Goal: Task Accomplishment & Management: Manage account settings

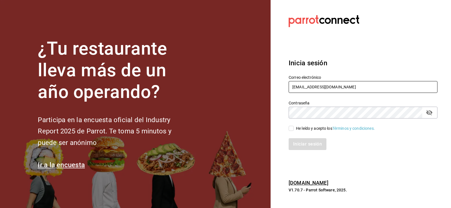
click at [296, 86] on input "[EMAIL_ADDRESS][DOMAIN_NAME]" at bounding box center [363, 87] width 149 height 12
type input "[EMAIL_ADDRESS][DOMAIN_NAME]"
click at [295, 127] on span "He leído y acepto los Términos y condiciones." at bounding box center [334, 129] width 81 height 6
click at [294, 127] on input "He leído y acepto los Términos y condiciones." at bounding box center [291, 128] width 5 height 5
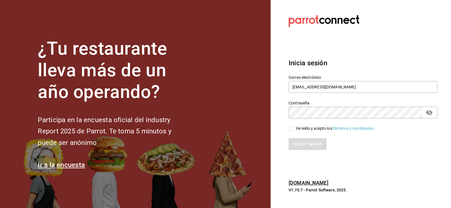
checkbox input "true"
click at [298, 142] on button "Iniciar sesión" at bounding box center [308, 144] width 38 height 12
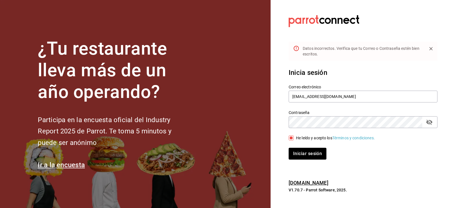
click at [431, 124] on icon "passwordField" at bounding box center [429, 122] width 7 height 7
click at [301, 154] on button "Iniciar sesión" at bounding box center [308, 154] width 38 height 12
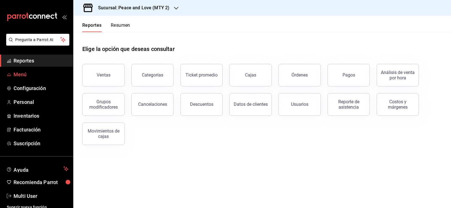
click at [29, 74] on span "Menú" at bounding box center [41, 75] width 55 height 8
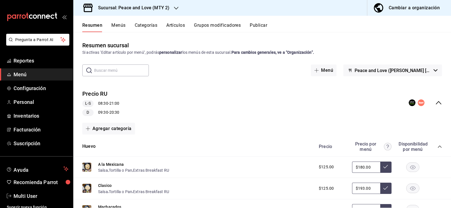
click at [204, 22] on div "Resumen Menús Categorías Artículos Grupos modificadores Publicar" at bounding box center [262, 24] width 378 height 16
click at [205, 28] on button "Grupos modificadores" at bounding box center [217, 28] width 47 height 10
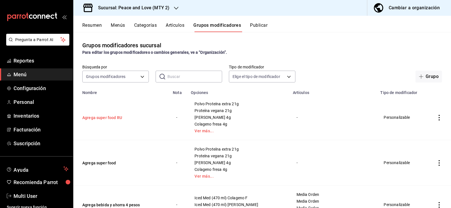
click at [96, 118] on button "Agrega super food RU" at bounding box center [116, 118] width 68 height 6
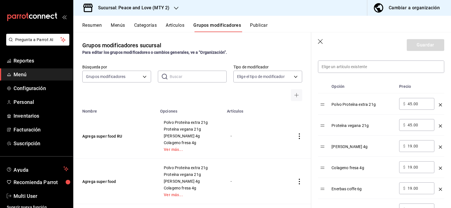
scroll to position [194, 0]
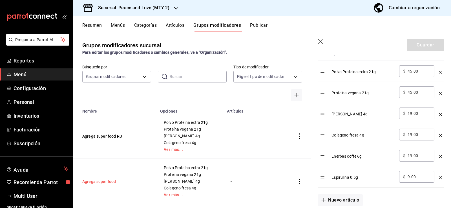
click at [105, 182] on button "Agrega super food" at bounding box center [116, 182] width 68 height 6
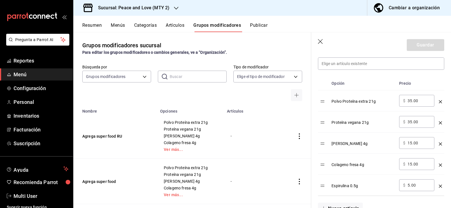
scroll to position [178, 0]
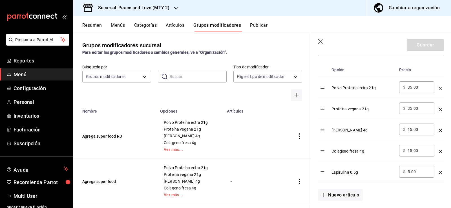
click at [262, 38] on div "Grupos modificadores sucursal Para editar los grupos modificadores o cambios ge…" at bounding box center [192, 120] width 238 height 176
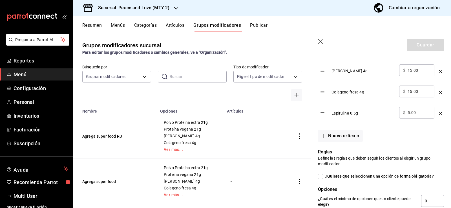
scroll to position [388, 0]
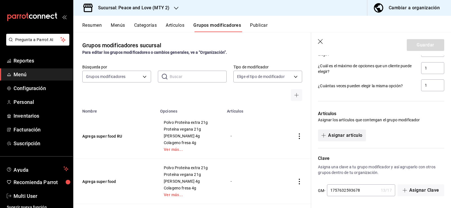
click at [348, 137] on button "Asignar artículo" at bounding box center [342, 136] width 48 height 12
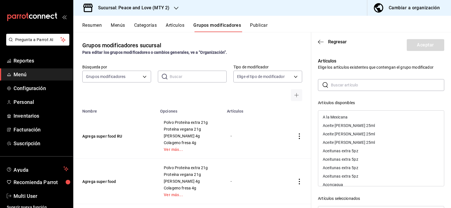
click at [363, 83] on input "text" at bounding box center [387, 85] width 113 height 11
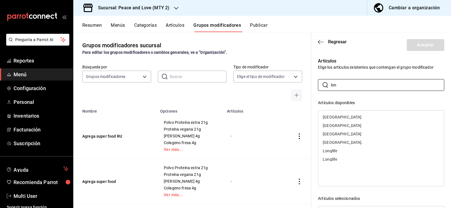
type input "lon"
click at [88, 23] on button "Resumen" at bounding box center [91, 28] width 19 height 10
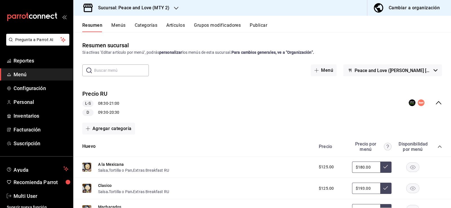
click at [436, 104] on icon "collapse-menu-row" at bounding box center [438, 103] width 7 height 7
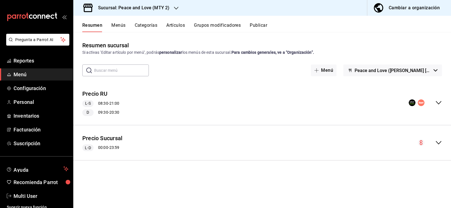
click at [439, 144] on icon "collapse-menu-row" at bounding box center [439, 142] width 6 height 3
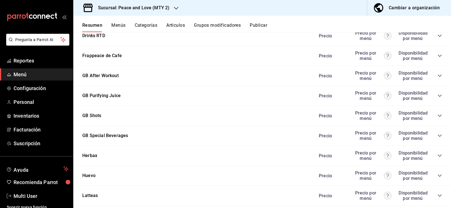
scroll to position [887, 0]
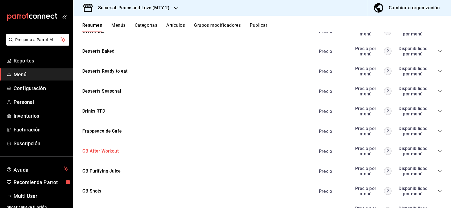
click at [86, 153] on button "GB After Workout" at bounding box center [100, 151] width 36 height 6
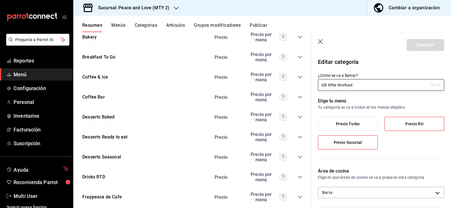
click at [319, 40] on icon "button" at bounding box center [320, 41] width 5 height 5
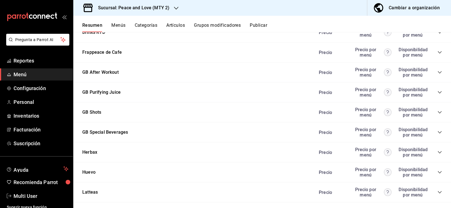
scroll to position [964, 0]
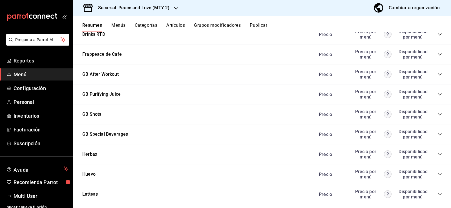
click at [438, 74] on icon "collapse-category-row" at bounding box center [440, 74] width 5 height 5
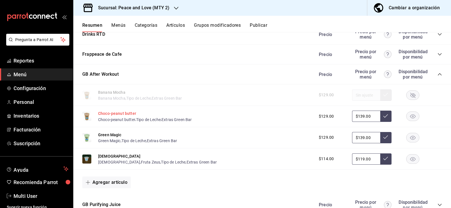
click at [108, 116] on button "Choco-peanut butter" at bounding box center [117, 114] width 38 height 6
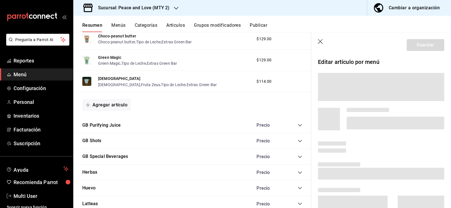
scroll to position [885, 0]
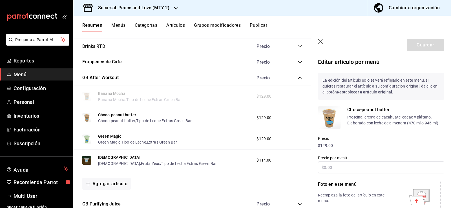
type input "$139.00"
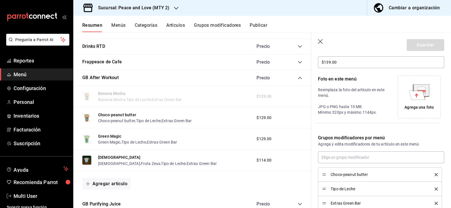
scroll to position [145, 0]
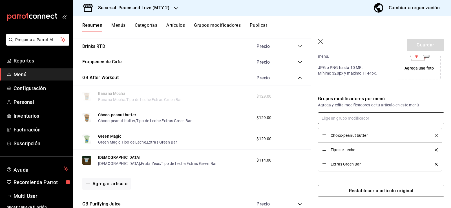
click at [346, 118] on input "text" at bounding box center [381, 119] width 126 height 12
type input "super"
click at [333, 131] on div "Agrega super food" at bounding box center [339, 131] width 33 height 6
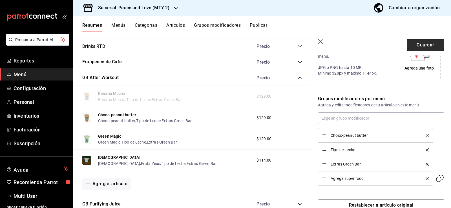
click at [419, 42] on button "Guardar" at bounding box center [426, 45] width 38 height 12
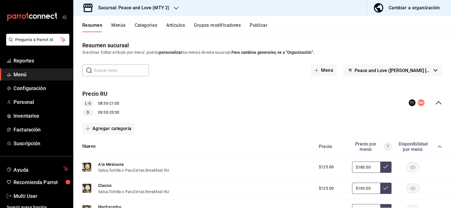
click at [120, 24] on button "Menús" at bounding box center [118, 28] width 14 height 10
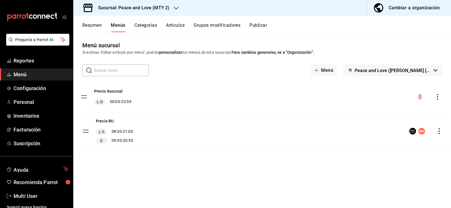
drag, startPoint x: 86, startPoint y: 136, endPoint x: 84, endPoint y: 98, distance: 38.9
click at [84, 98] on tbody "Precio RU L-S 08:30 - 21:00 D 09:30 - 20:30 Precio Sucursal [PERSON_NAME] 00:00…" at bounding box center [262, 116] width 378 height 70
click at [90, 26] on button "Resumen" at bounding box center [91, 28] width 19 height 10
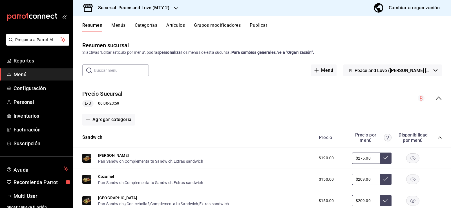
click at [438, 138] on icon "collapse-category-row" at bounding box center [440, 138] width 5 height 5
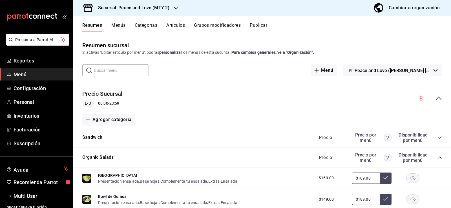
click at [438, 157] on icon "collapse-category-row" at bounding box center [440, 158] width 5 height 5
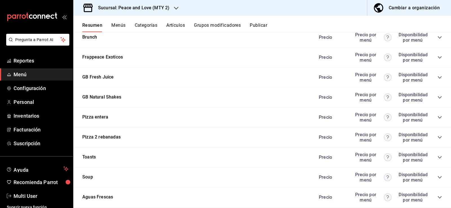
scroll to position [149, 0]
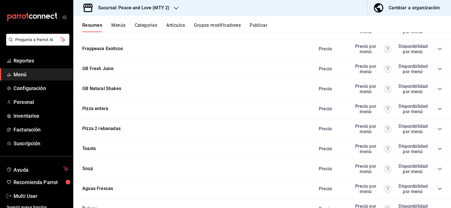
click at [171, 25] on button "Artículos" at bounding box center [175, 28] width 19 height 10
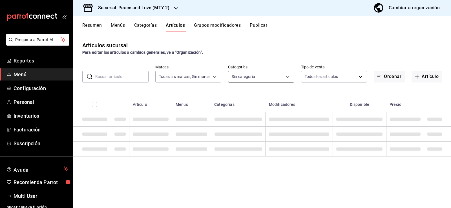
type input "6837998b-8ccc-43d5-82f4-1386e1615d3d,a8e6aca5-94b8-4ef3-83da-2ca230059d9d"
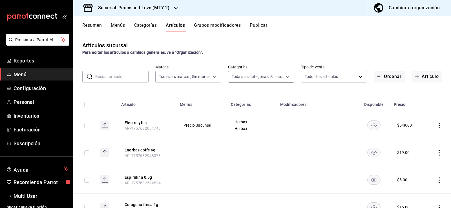
click at [288, 78] on body "Pregunta a Parrot AI Reportes Menú Configuración Personal Inventarios Facturaci…" at bounding box center [225, 104] width 451 height 208
type input "559a98f6-431c-49d4-9864-ba1d0da74e50,31f855c5-a1ae-46d2-b090-02d3eaa8bd4e,ea143…"
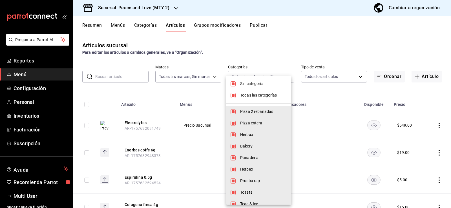
drag, startPoint x: 232, startPoint y: 83, endPoint x: 234, endPoint y: 94, distance: 11.2
click at [232, 83] on input "checkbox" at bounding box center [233, 83] width 5 height 5
checkbox input "false"
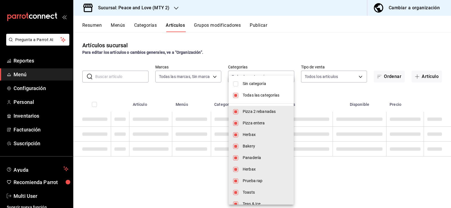
drag, startPoint x: 235, startPoint y: 96, endPoint x: 274, endPoint y: 105, distance: 40.1
click at [235, 96] on input "checkbox" at bounding box center [235, 95] width 5 height 5
checkbox input "false"
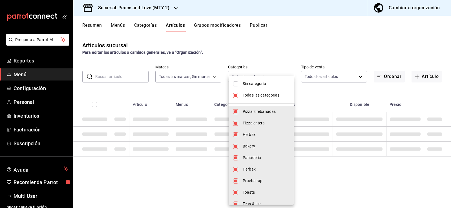
checkbox input "false"
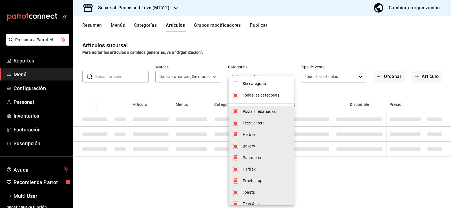
checkbox input "false"
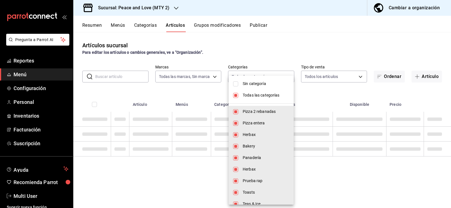
checkbox input "false"
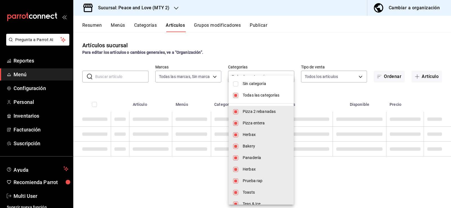
checkbox input "false"
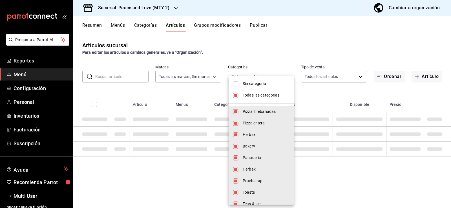
checkbox input "false"
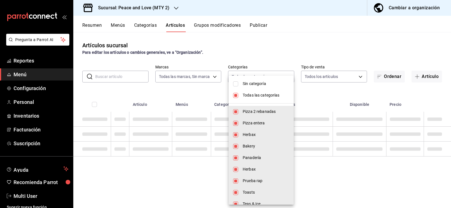
checkbox input "false"
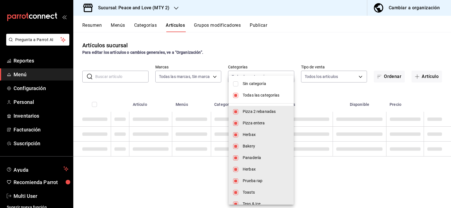
checkbox input "false"
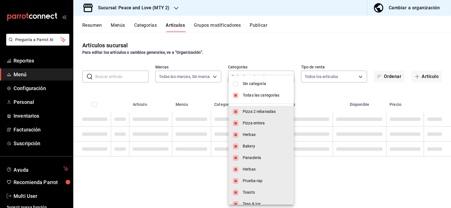
checkbox input "false"
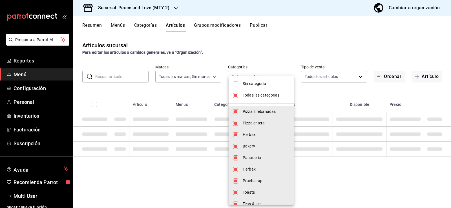
checkbox input "false"
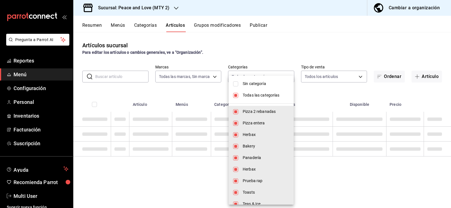
checkbox input "false"
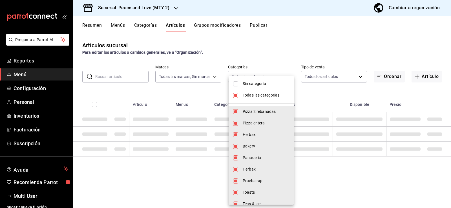
checkbox input "false"
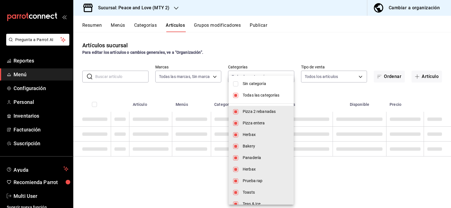
checkbox input "false"
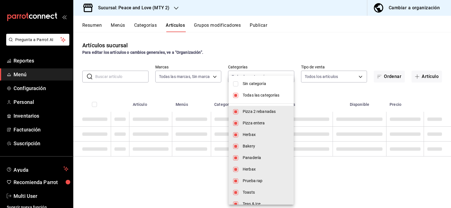
checkbox input "false"
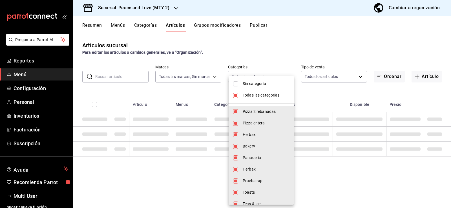
checkbox input "false"
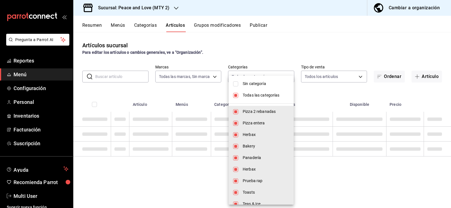
checkbox input "false"
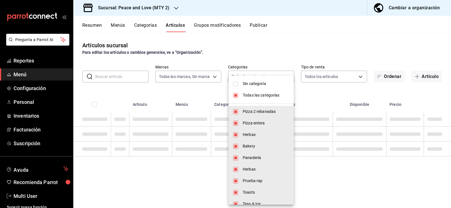
checkbox input "false"
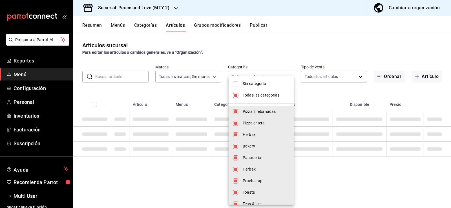
checkbox input "false"
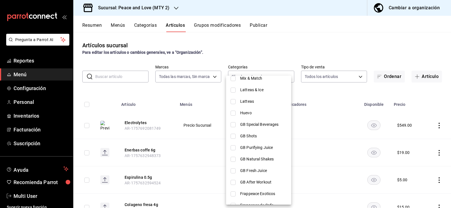
scroll to position [209, 0]
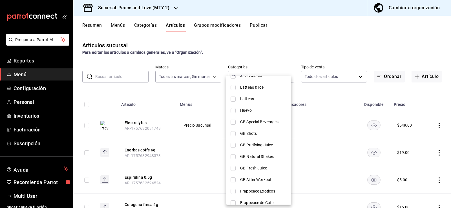
drag, startPoint x: 232, startPoint y: 122, endPoint x: 233, endPoint y: 131, distance: 8.6
click at [232, 122] on input "checkbox" at bounding box center [233, 122] width 5 height 5
checkbox input "true"
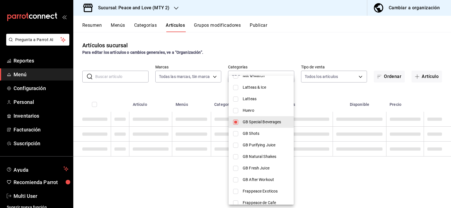
click at [233, 131] on li "GB Shots" at bounding box center [261, 134] width 65 height 12
type input "4c01cc2e-1cbc-4e42-9133-d3f172fa717e,4653567b-8a26-4b34-935b-cad38d485252"
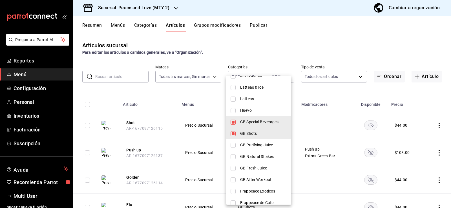
click at [233, 134] on input "checkbox" at bounding box center [233, 133] width 5 height 5
checkbox input "false"
type input "4c01cc2e-1cbc-4e42-9133-d3f172fa717e"
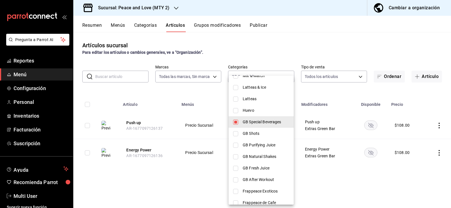
click at [236, 146] on input "checkbox" at bounding box center [235, 145] width 5 height 5
checkbox input "true"
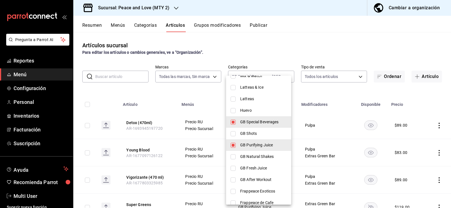
click at [237, 155] on li "GB Natural Shakes" at bounding box center [258, 157] width 65 height 12
type input "4c01cc2e-1cbc-4e42-9133-d3f172fa717e,8a7cc610-5433-43c0-a125-c03288ba2d59,bbb03…"
checkbox input "true"
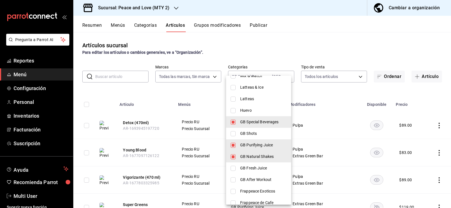
click at [235, 166] on input "checkbox" at bounding box center [233, 168] width 5 height 5
checkbox input "true"
type input "4c01cc2e-1cbc-4e42-9133-d3f172fa717e,8a7cc610-5433-43c0-a125-c03288ba2d59,bbb03…"
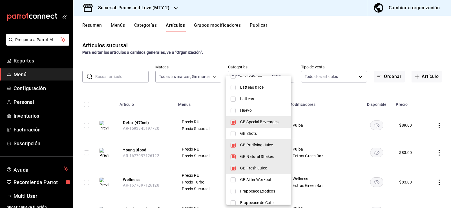
click at [233, 178] on input "checkbox" at bounding box center [233, 180] width 5 height 5
checkbox input "true"
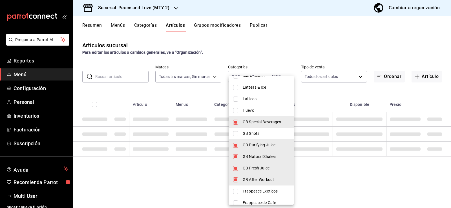
type input "4c01cc2e-1cbc-4e42-9133-d3f172fa717e,8a7cc610-5433-43c0-a125-c03288ba2d59,bbb03…"
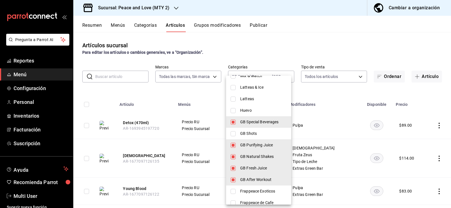
click at [233, 122] on input "checkbox" at bounding box center [233, 122] width 5 height 5
checkbox input "false"
type input "8a7cc610-5433-43c0-a125-c03288ba2d59,bbb03fbe-4036-4b72-b3e6-47d8e337c246,97955…"
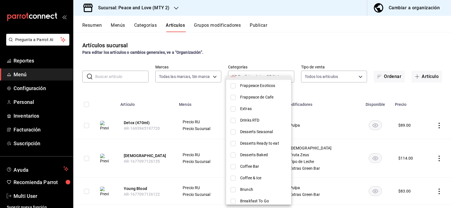
scroll to position [359, 0]
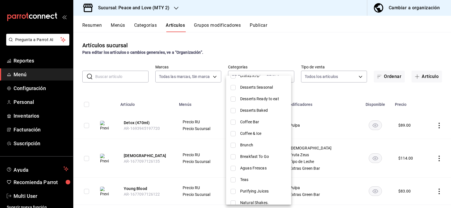
click at [233, 169] on input "checkbox" at bounding box center [233, 168] width 5 height 5
checkbox input "true"
type input "8a7cc610-5433-43c0-a125-c03288ba2d59,bbb03fbe-4036-4b72-b3e6-47d8e337c246,97955…"
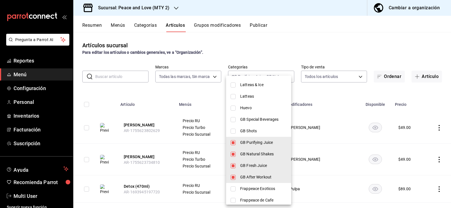
scroll to position [228, 0]
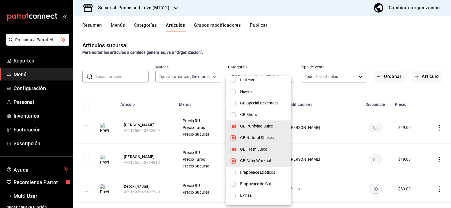
drag, startPoint x: 448, startPoint y: 54, endPoint x: 450, endPoint y: 46, distance: 8.7
click at [450, 46] on div at bounding box center [225, 104] width 451 height 208
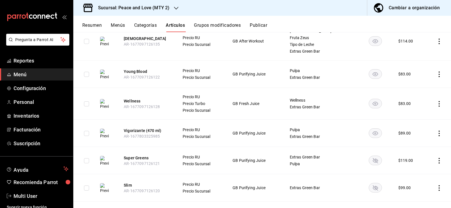
scroll to position [0, 0]
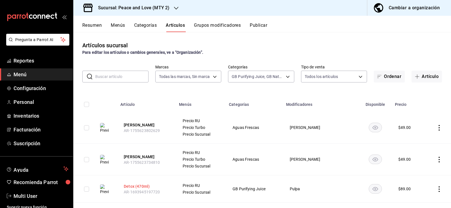
click at [138, 188] on button "Detox (470ml)" at bounding box center [146, 187] width 45 height 6
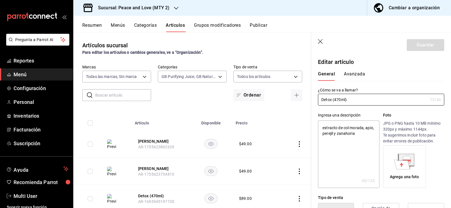
type textarea "x"
type input "$89.00"
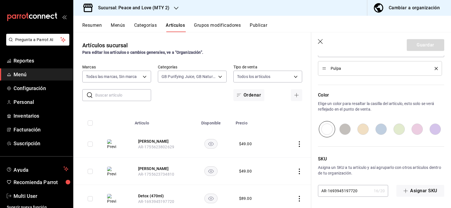
scroll to position [266, 0]
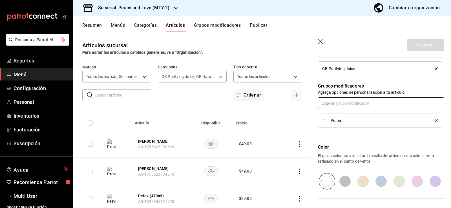
click at [358, 104] on input "text" at bounding box center [381, 104] width 126 height 12
type input "super"
click at [345, 118] on div "Agrega super food" at bounding box center [339, 116] width 33 height 6
type textarea "x"
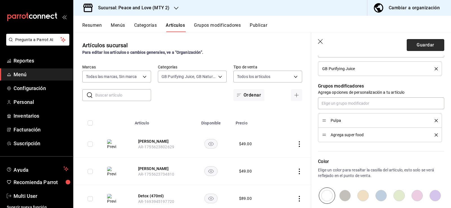
click at [413, 43] on button "Guardar" at bounding box center [426, 45] width 38 height 12
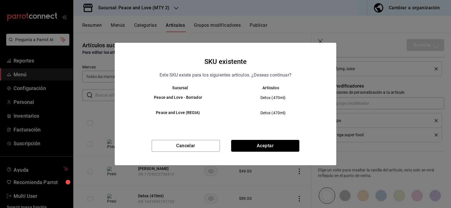
click at [255, 148] on button "Aceptar" at bounding box center [265, 146] width 68 height 12
type textarea "x"
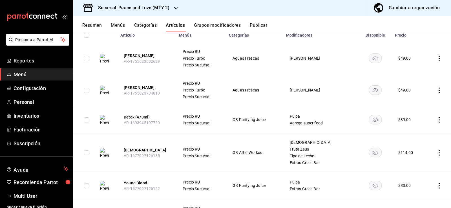
scroll to position [70, 0]
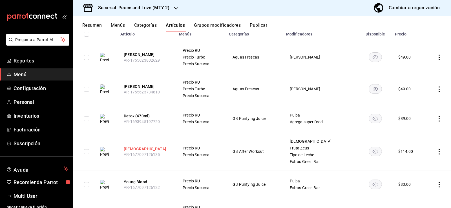
click at [129, 147] on button "[DEMOGRAPHIC_DATA]" at bounding box center [146, 149] width 45 height 6
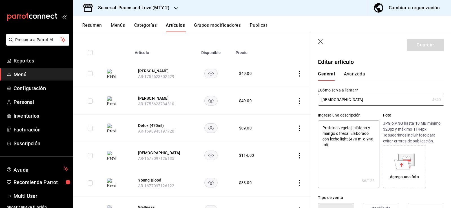
type textarea "x"
type input "$114.00"
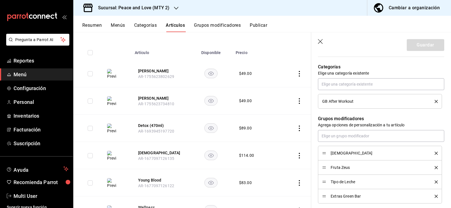
scroll to position [236, 0]
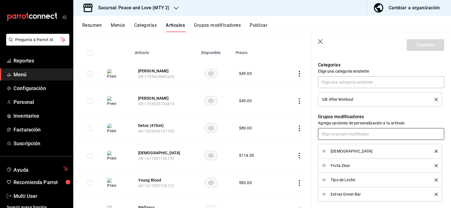
click at [376, 137] on input "text" at bounding box center [381, 134] width 126 height 12
type input "super"
click at [349, 145] on div "Agrega super food" at bounding box center [339, 147] width 33 height 6
type textarea "x"
click at [425, 47] on button "Guardar" at bounding box center [426, 45] width 38 height 12
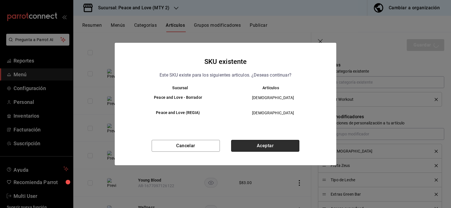
click at [268, 147] on button "Aceptar" at bounding box center [265, 146] width 68 height 12
type textarea "x"
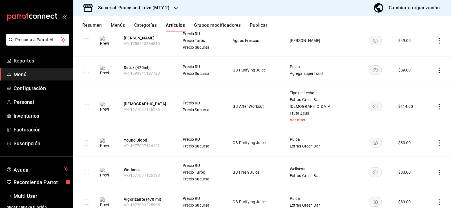
scroll to position [121, 0]
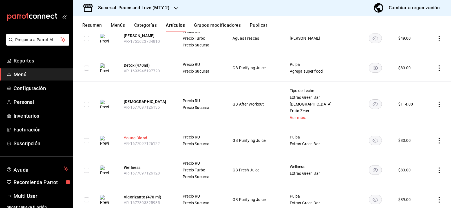
click at [140, 136] on button "Young Blood" at bounding box center [146, 138] width 45 height 6
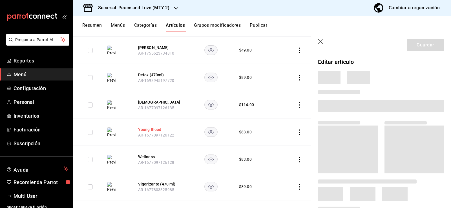
scroll to position [114, 0]
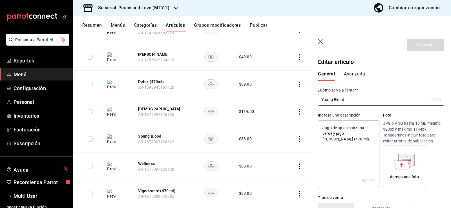
type textarea "x"
type input "$83.00"
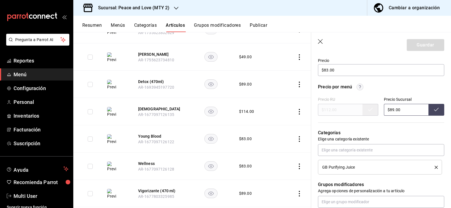
scroll to position [170, 0]
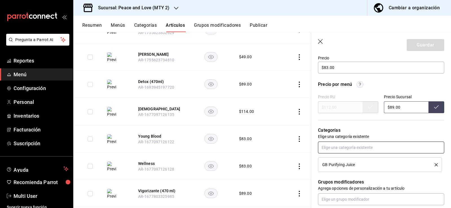
click at [366, 145] on input "text" at bounding box center [381, 148] width 126 height 12
type input "s"
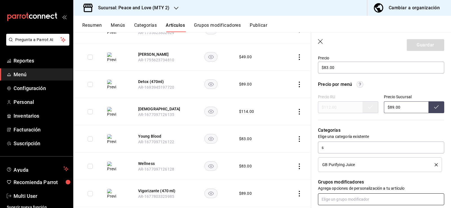
click at [369, 196] on input "text" at bounding box center [381, 200] width 126 height 12
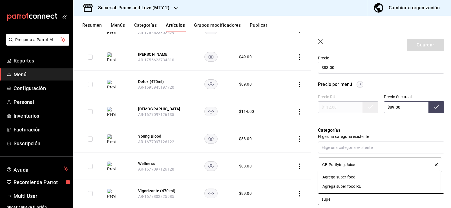
type input "super"
click at [334, 175] on div "Agrega super food" at bounding box center [339, 178] width 33 height 6
type textarea "x"
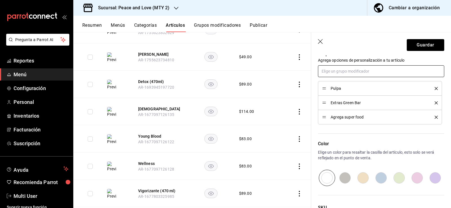
scroll to position [325, 0]
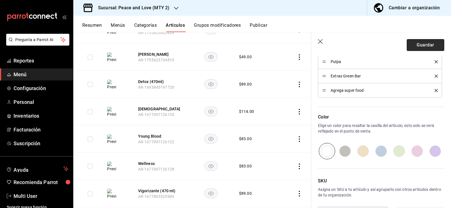
click at [429, 44] on button "Guardar" at bounding box center [426, 45] width 38 height 12
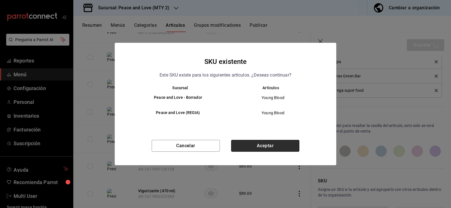
click at [250, 144] on button "Aceptar" at bounding box center [265, 146] width 68 height 12
type textarea "x"
type input "AR-1758398240617"
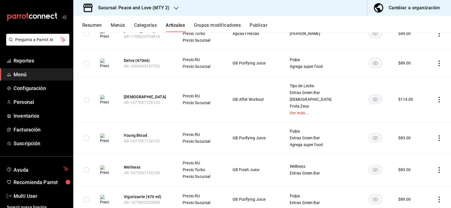
scroll to position [145, 0]
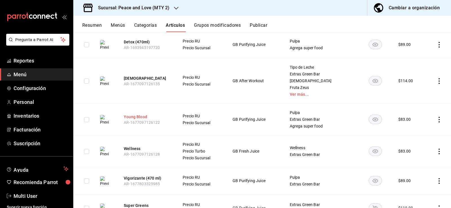
click at [134, 117] on button "Young Blood" at bounding box center [146, 117] width 45 height 6
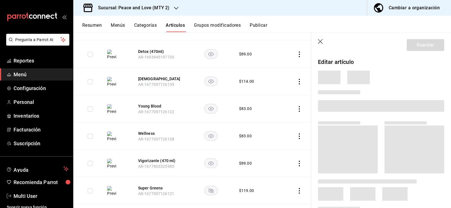
scroll to position [136, 0]
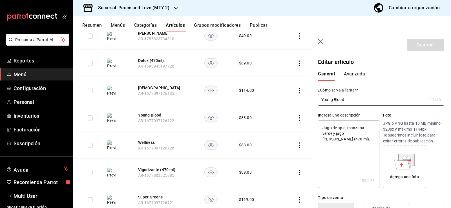
type textarea "x"
type input "$83.00"
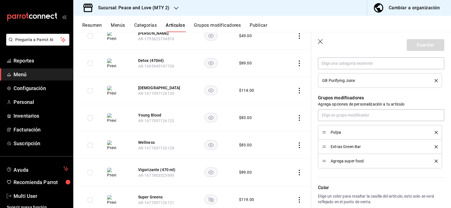
scroll to position [259, 0]
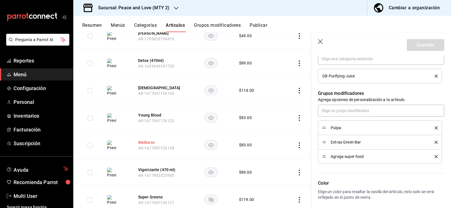
click at [144, 141] on button "Wellness" at bounding box center [160, 143] width 45 height 6
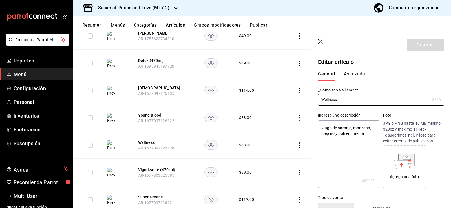
type textarea "x"
type input "$83.00"
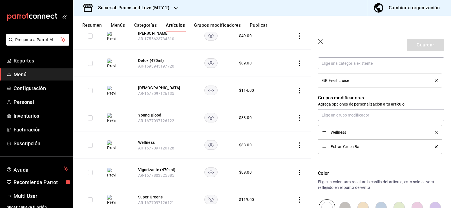
scroll to position [283, 0]
click at [349, 116] on input "text" at bounding box center [381, 115] width 126 height 12
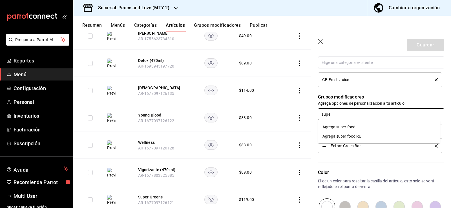
type input "super"
click at [346, 125] on div "Agrega super food" at bounding box center [339, 127] width 33 height 6
type textarea "x"
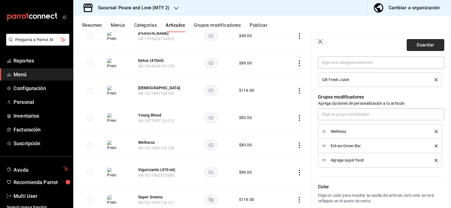
click at [420, 48] on button "Guardar" at bounding box center [426, 45] width 38 height 12
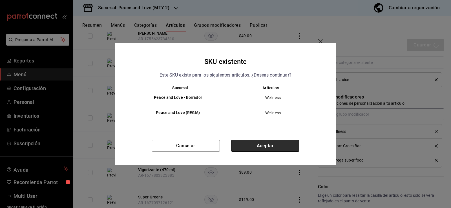
click at [253, 147] on button "Aceptar" at bounding box center [265, 146] width 68 height 12
type textarea "x"
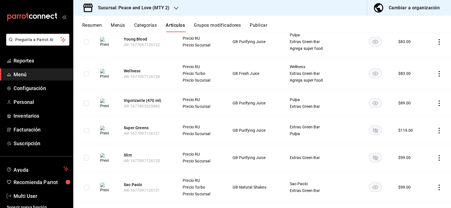
scroll to position [245, 0]
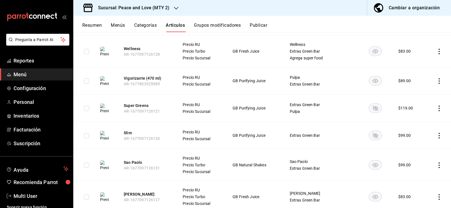
click at [151, 77] on button "Vigorizante (470 ml)" at bounding box center [146, 79] width 45 height 6
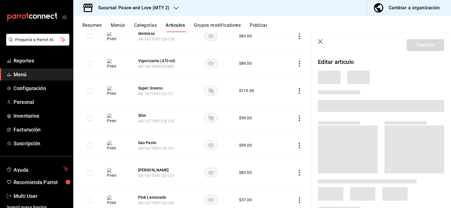
scroll to position [218, 0]
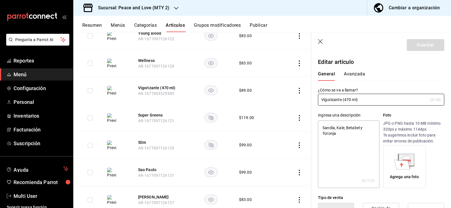
type textarea "x"
type input "$89.00"
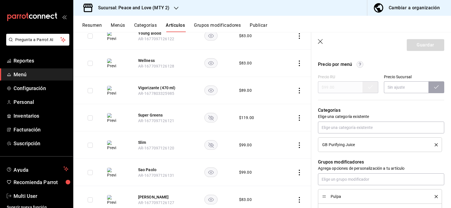
scroll to position [204, 0]
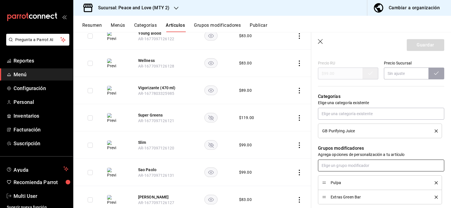
drag, startPoint x: 336, startPoint y: 165, endPoint x: 335, endPoint y: 160, distance: 5.1
click at [336, 165] on input "text" at bounding box center [381, 166] width 126 height 12
type input "super"
click at [340, 180] on div "Agrega super food" at bounding box center [339, 179] width 33 height 6
type textarea "x"
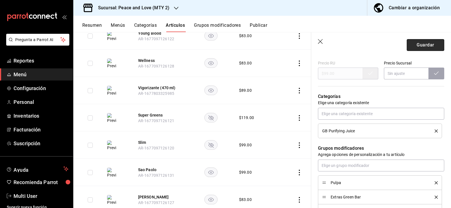
click at [426, 44] on button "Guardar" at bounding box center [426, 45] width 38 height 12
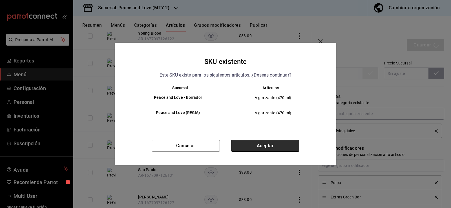
click at [270, 145] on button "Aceptar" at bounding box center [265, 146] width 68 height 12
type textarea "x"
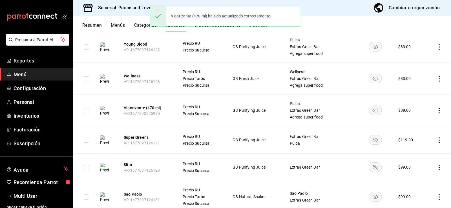
scroll to position [228, 0]
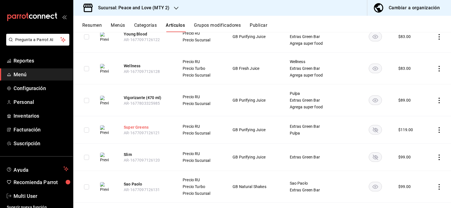
click at [144, 127] on button "Super Greens" at bounding box center [146, 128] width 45 height 6
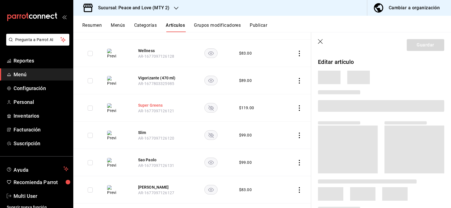
scroll to position [198, 0]
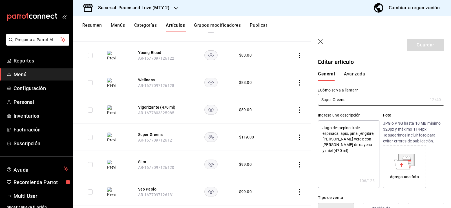
type textarea "x"
type input "$119.00"
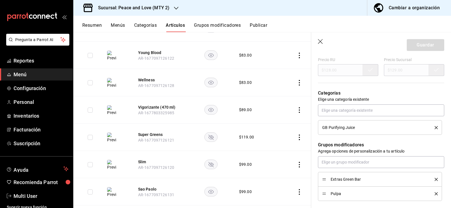
scroll to position [208, 0]
click at [350, 163] on input "text" at bounding box center [381, 162] width 126 height 12
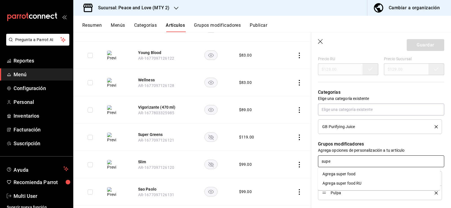
type input "super"
click at [349, 178] on li "Agrega super food" at bounding box center [379, 174] width 122 height 9
type textarea "x"
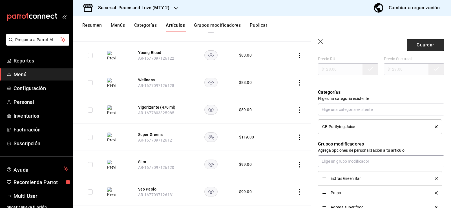
click at [416, 45] on button "Guardar" at bounding box center [426, 45] width 38 height 12
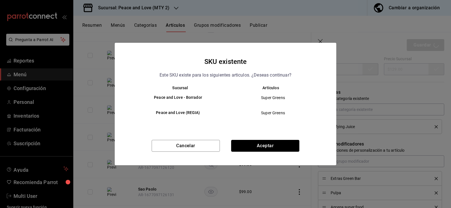
click at [243, 146] on button "Aceptar" at bounding box center [265, 146] width 68 height 12
type textarea "x"
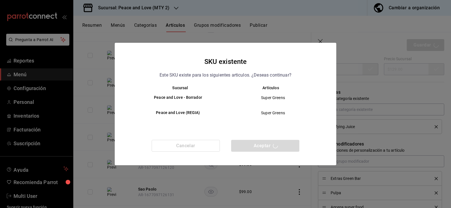
type textarea "x"
type input "AR-1758398304016"
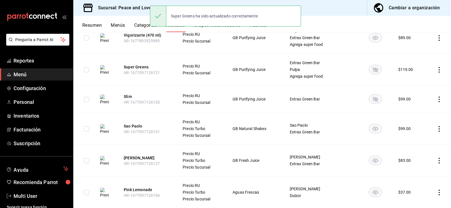
scroll to position [291, 0]
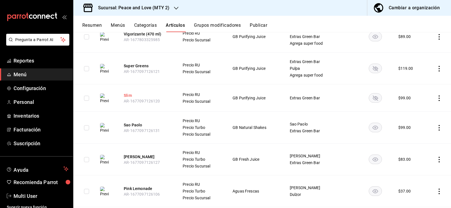
click at [131, 96] on button "Slim" at bounding box center [146, 96] width 45 height 6
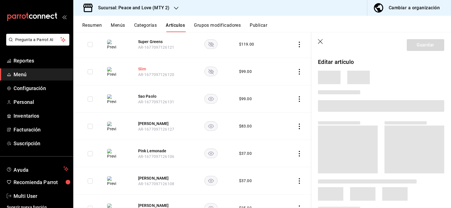
scroll to position [253, 0]
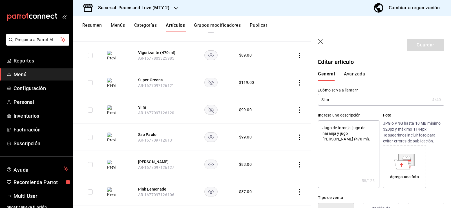
type textarea "x"
type input "$99.00"
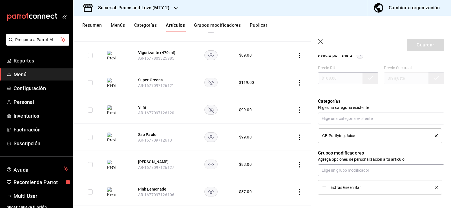
scroll to position [201, 0]
click at [338, 167] on input "text" at bounding box center [381, 169] width 126 height 12
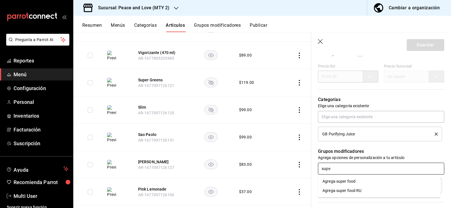
type input "super"
click at [324, 182] on div "Agrega super food" at bounding box center [339, 182] width 33 height 6
type textarea "x"
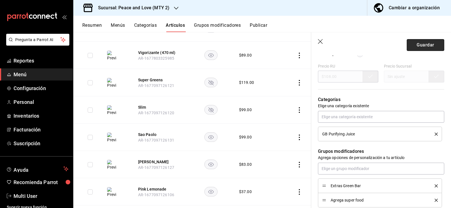
click at [411, 43] on button "Guardar" at bounding box center [426, 45] width 38 height 12
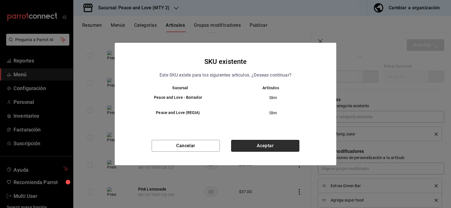
click at [276, 143] on button "Aceptar" at bounding box center [265, 146] width 68 height 12
type textarea "x"
type input "AR-1758398318814"
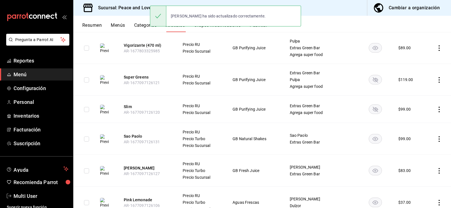
scroll to position [283, 0]
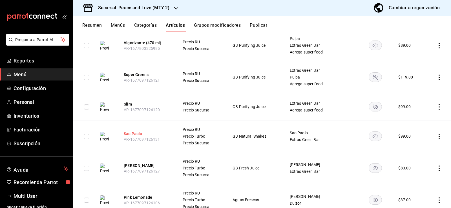
click at [132, 134] on button "Sao Paolo" at bounding box center [146, 134] width 45 height 6
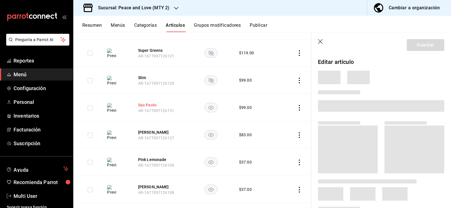
scroll to position [244, 0]
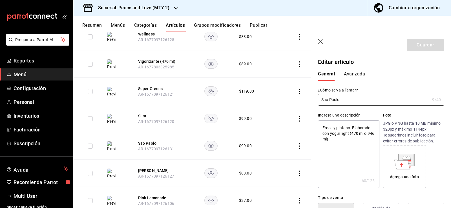
type textarea "x"
type input "$99.00"
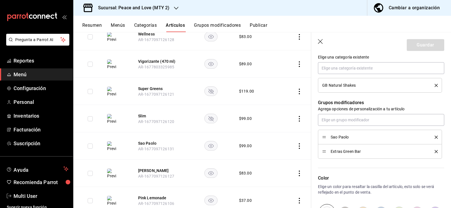
scroll to position [279, 0]
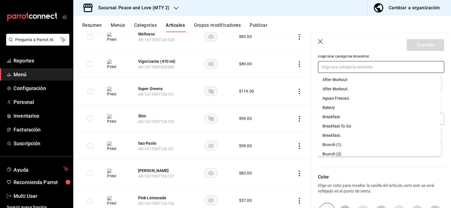
click at [345, 65] on input "text" at bounding box center [381, 67] width 126 height 12
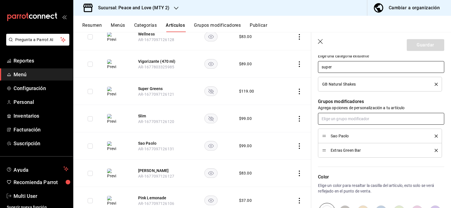
type input "super"
drag, startPoint x: 354, startPoint y: 117, endPoint x: 345, endPoint y: 119, distance: 10.1
click at [354, 117] on input "text" at bounding box center [381, 119] width 126 height 12
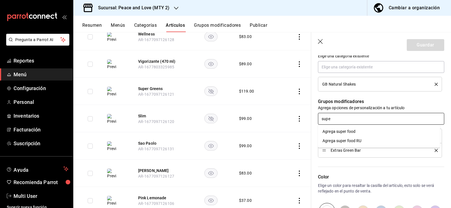
type input "super"
click at [344, 130] on div "Agrega super food" at bounding box center [339, 132] width 33 height 6
type textarea "x"
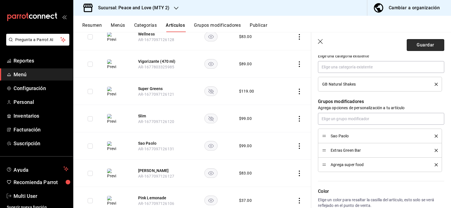
click at [423, 42] on button "Guardar" at bounding box center [426, 45] width 38 height 12
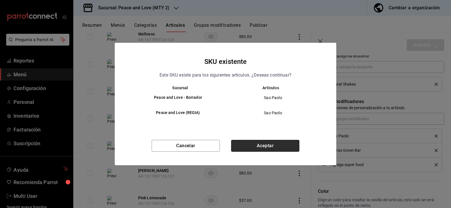
click at [274, 143] on button "Aceptar" at bounding box center [265, 146] width 68 height 12
type textarea "x"
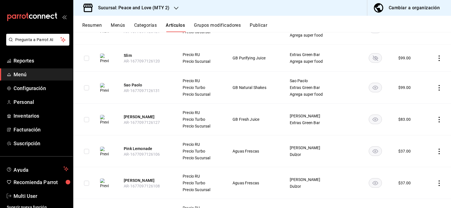
scroll to position [336, 0]
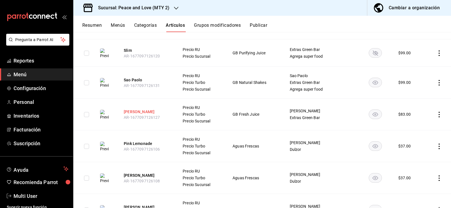
click at [131, 112] on button "[PERSON_NAME]" at bounding box center [146, 112] width 45 height 6
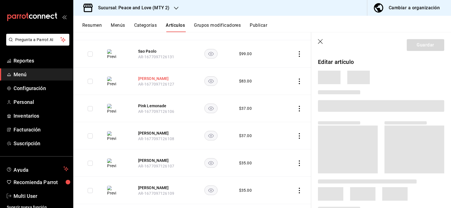
scroll to position [296, 0]
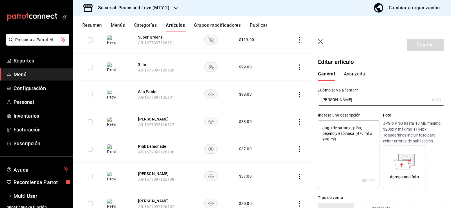
type textarea "x"
type input "$83.00"
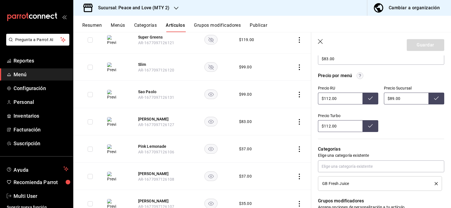
scroll to position [235, 0]
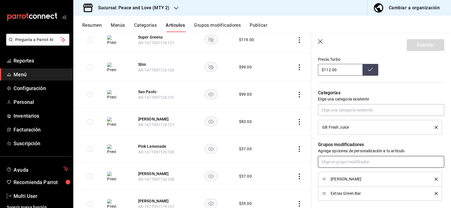
click at [327, 158] on input "text" at bounding box center [381, 162] width 126 height 12
type input "super"
click at [335, 176] on div "Agrega super food" at bounding box center [339, 175] width 33 height 6
type textarea "x"
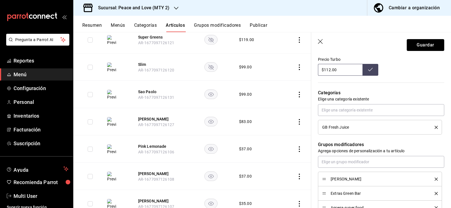
click at [424, 43] on button "Guardar" at bounding box center [426, 45] width 38 height 12
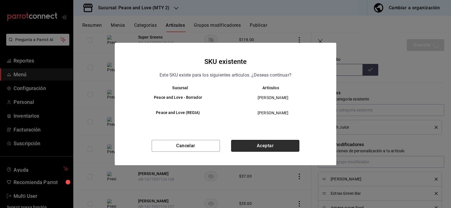
click at [265, 145] on button "Aceptar" at bounding box center [265, 146] width 68 height 12
type textarea "x"
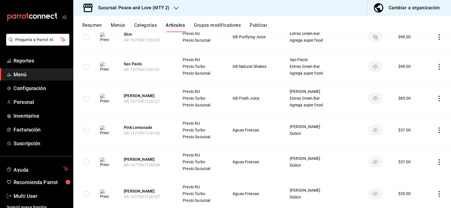
scroll to position [328, 0]
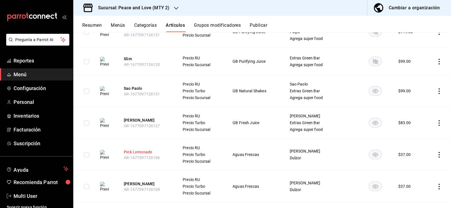
click at [143, 151] on button "Pink Lemonade" at bounding box center [146, 152] width 45 height 6
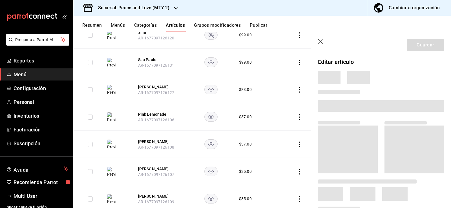
scroll to position [285, 0]
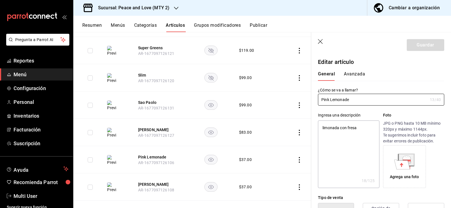
type textarea "x"
type input "$37.00"
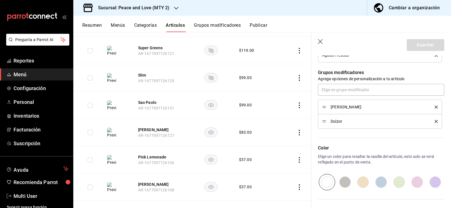
scroll to position [296, 0]
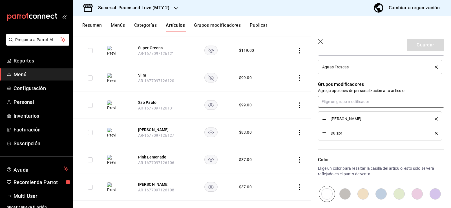
click at [347, 102] on input "text" at bounding box center [381, 102] width 126 height 12
type input "super"
click at [354, 113] on div "Agrega super food" at bounding box center [339, 115] width 33 height 6
type textarea "x"
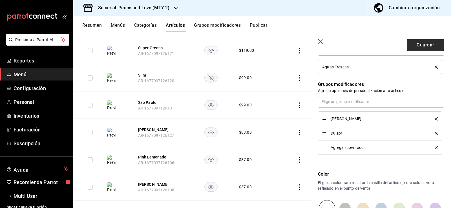
click at [423, 46] on button "Guardar" at bounding box center [426, 45] width 38 height 12
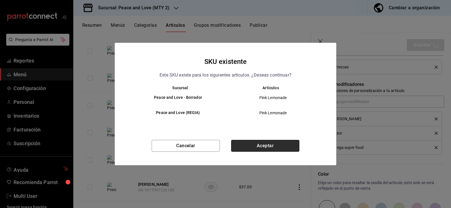
click at [282, 145] on button "Aceptar" at bounding box center [265, 146] width 68 height 12
type textarea "x"
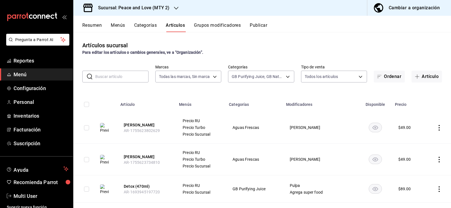
click at [371, 127] on icon "availability-product" at bounding box center [375, 128] width 13 height 10
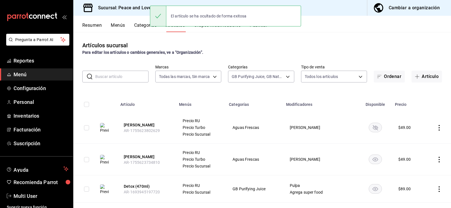
click at [369, 160] on rect "availability-product" at bounding box center [375, 159] width 13 height 9
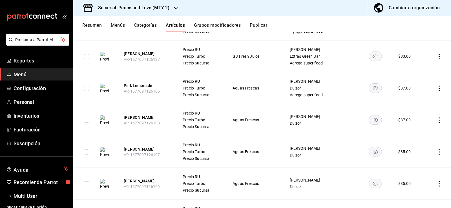
scroll to position [393, 0]
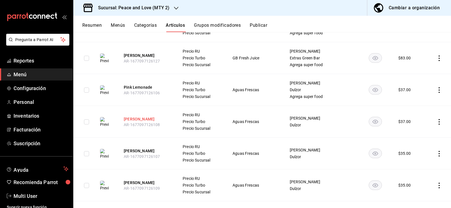
click at [141, 117] on button "[PERSON_NAME]" at bounding box center [146, 119] width 45 height 6
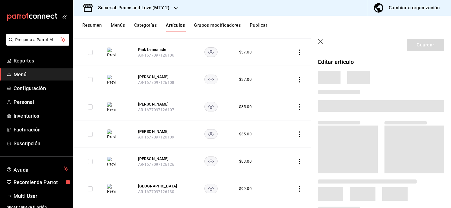
scroll to position [348, 0]
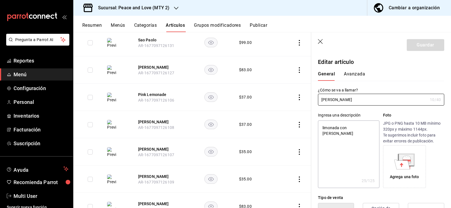
type textarea "x"
type input "$37.00"
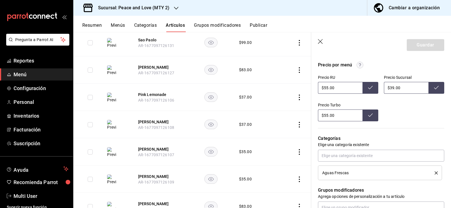
scroll to position [210, 0]
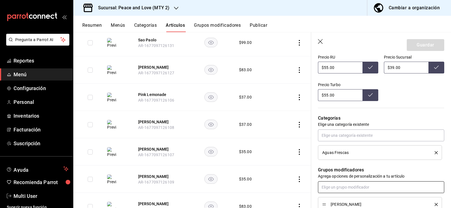
click at [354, 182] on input "text" at bounding box center [381, 188] width 126 height 12
type input "super"
click at [335, 164] on div "Agrega super food" at bounding box center [339, 165] width 33 height 6
type textarea "x"
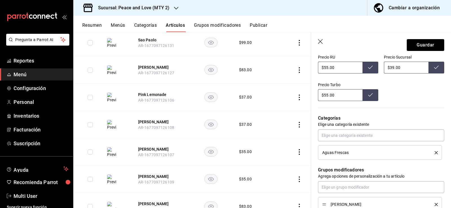
click at [429, 39] on header "Guardar" at bounding box center [381, 43] width 140 height 23
click at [427, 43] on button "Guardar" at bounding box center [426, 45] width 38 height 12
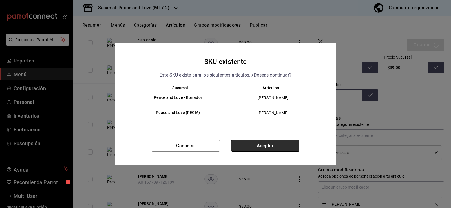
click at [261, 145] on button "Aceptar" at bounding box center [265, 146] width 68 height 12
type textarea "x"
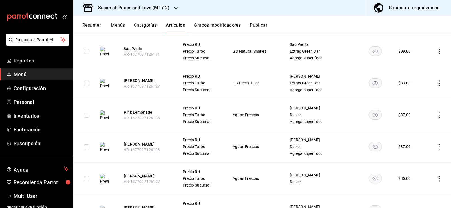
scroll to position [370, 0]
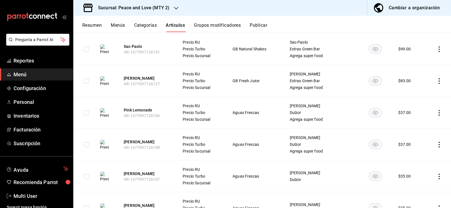
click at [125, 174] on th "[PERSON_NAME] AR-1677097126107" at bounding box center [146, 177] width 59 height 32
click at [128, 175] on button "[PERSON_NAME]" at bounding box center [146, 174] width 45 height 6
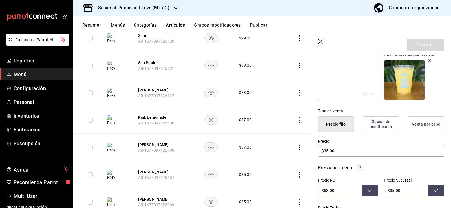
scroll to position [141, 0]
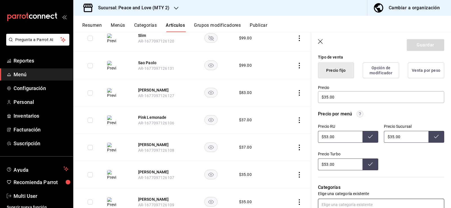
click at [375, 206] on input "text" at bounding box center [381, 205] width 126 height 12
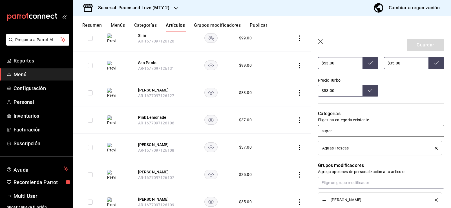
scroll to position [238, 0]
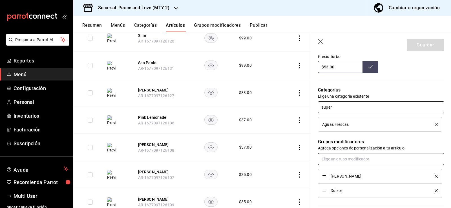
type input "super"
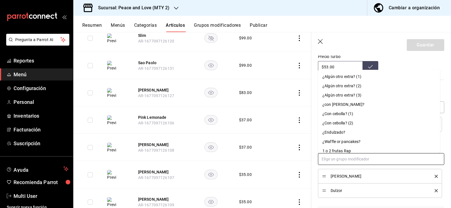
click at [369, 156] on input "text" at bounding box center [381, 159] width 126 height 12
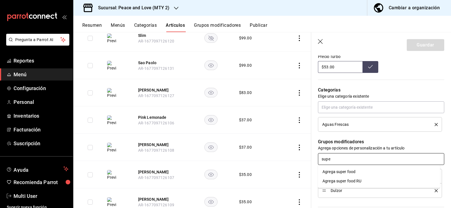
type input "super"
click at [351, 174] on div "Agrega super food" at bounding box center [339, 172] width 33 height 6
type textarea "x"
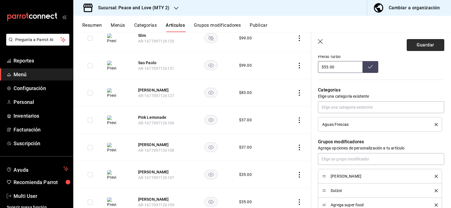
click at [431, 49] on button "Guardar" at bounding box center [426, 45] width 38 height 12
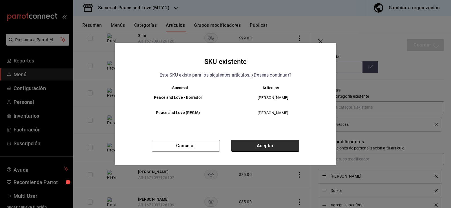
click at [273, 146] on button "Aceptar" at bounding box center [265, 146] width 68 height 12
type textarea "x"
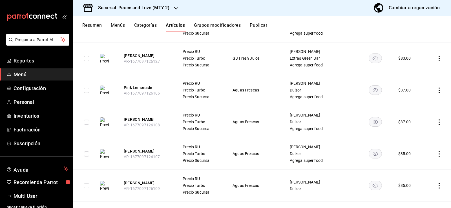
scroll to position [418, 0]
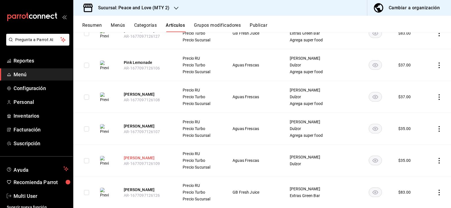
click at [133, 158] on button "[PERSON_NAME]" at bounding box center [146, 158] width 45 height 6
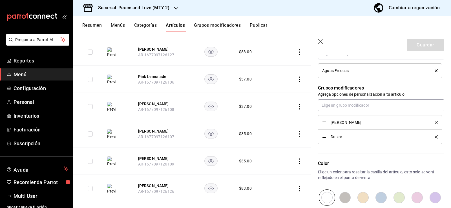
scroll to position [291, 0]
click at [358, 106] on input "text" at bounding box center [381, 106] width 126 height 12
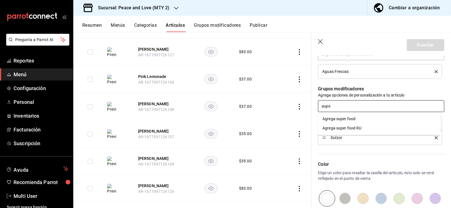
type input "super"
click at [338, 119] on div "Agrega super food" at bounding box center [339, 119] width 33 height 6
type textarea "x"
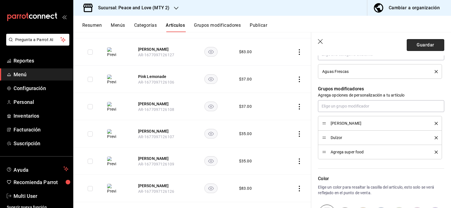
click at [433, 49] on button "Guardar" at bounding box center [426, 45] width 38 height 12
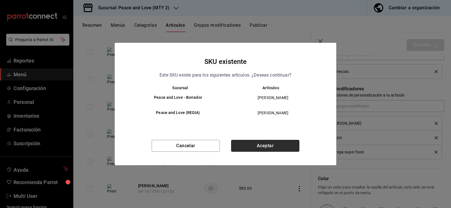
click at [291, 143] on button "Aceptar" at bounding box center [265, 146] width 68 height 12
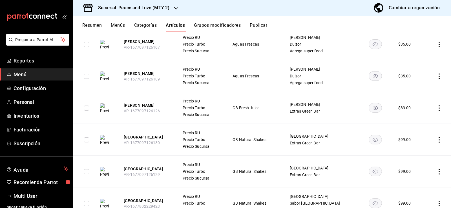
scroll to position [499, 0]
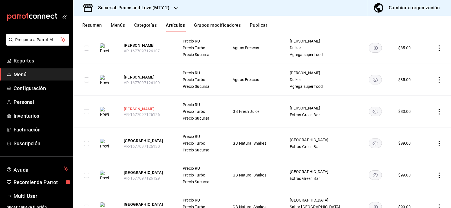
click at [136, 111] on button "[PERSON_NAME]" at bounding box center [146, 109] width 45 height 6
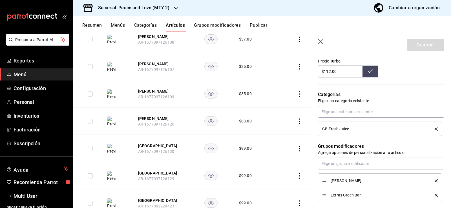
scroll to position [235, 0]
click at [341, 161] on input "text" at bounding box center [381, 163] width 126 height 12
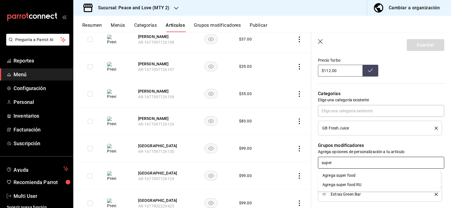
click at [334, 177] on div "Agrega super food" at bounding box center [339, 176] width 33 height 6
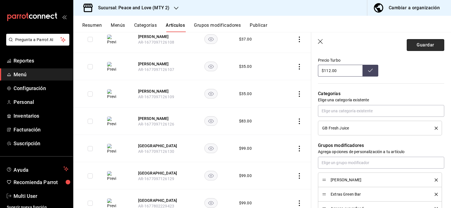
click at [422, 42] on button "Guardar" at bounding box center [426, 45] width 38 height 12
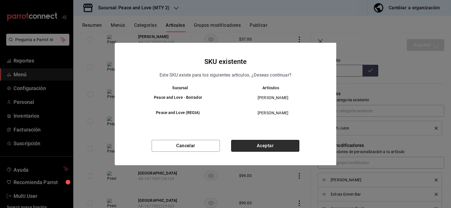
click at [267, 143] on button "Aceptar" at bounding box center [265, 146] width 68 height 12
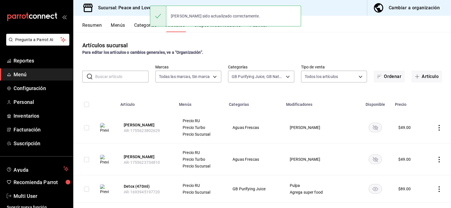
click at [91, 27] on button "Resumen" at bounding box center [91, 28] width 19 height 10
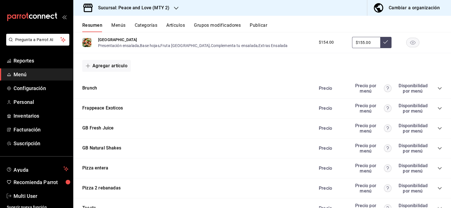
scroll to position [547, 0]
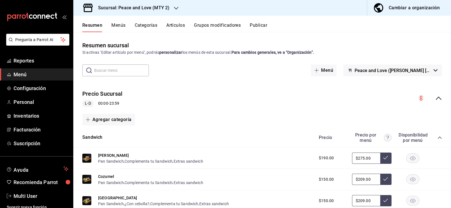
scroll to position [547, 0]
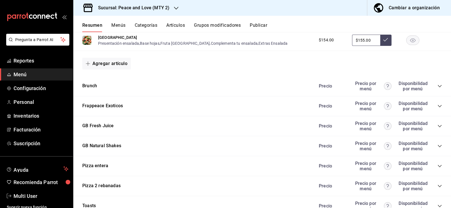
click at [438, 124] on icon "collapse-category-row" at bounding box center [440, 126] width 5 height 5
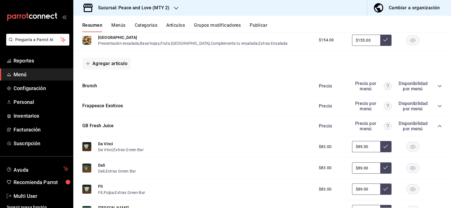
click at [438, 125] on icon "collapse-category-row" at bounding box center [440, 126] width 5 height 5
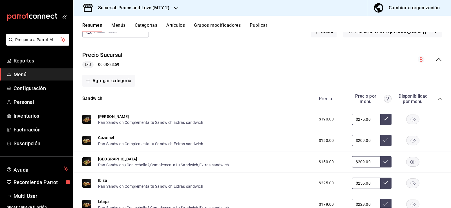
scroll to position [0, 0]
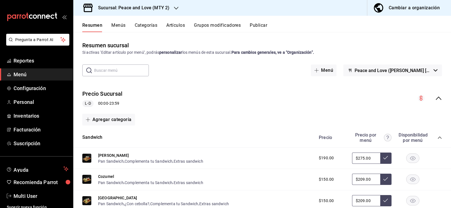
click at [436, 98] on icon "collapse-menu-row" at bounding box center [439, 98] width 6 height 3
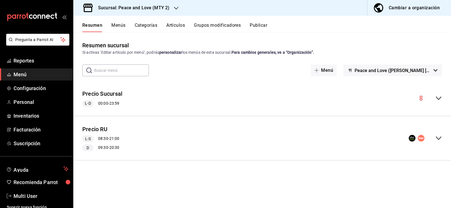
click at [436, 140] on icon "collapse-menu-row" at bounding box center [438, 138] width 7 height 7
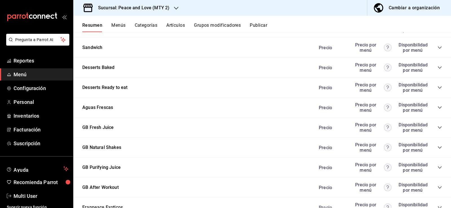
scroll to position [699, 0]
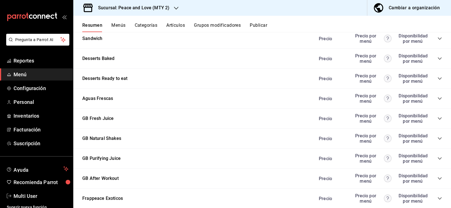
click at [438, 119] on icon "collapse-category-row" at bounding box center [440, 118] width 5 height 5
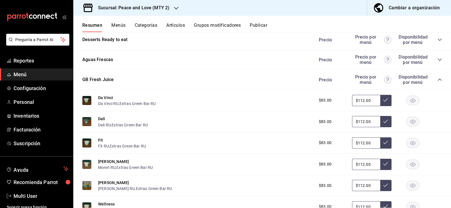
scroll to position [732, 0]
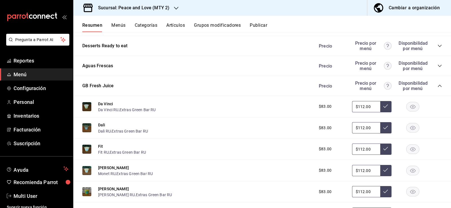
click at [438, 67] on icon "collapse-category-row" at bounding box center [440, 66] width 5 height 5
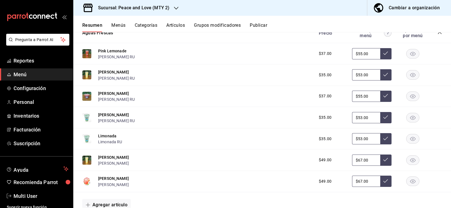
scroll to position [777, 0]
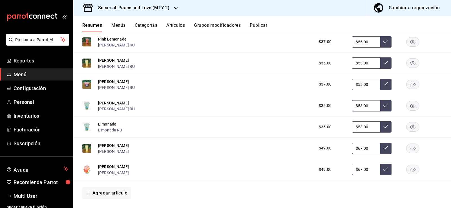
click at [409, 149] on rect "button" at bounding box center [413, 148] width 13 height 9
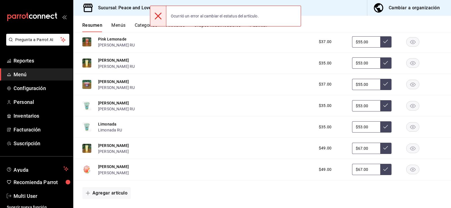
click at [409, 169] on rect "button" at bounding box center [413, 169] width 13 height 9
click at [407, 148] on rect "button" at bounding box center [413, 148] width 13 height 9
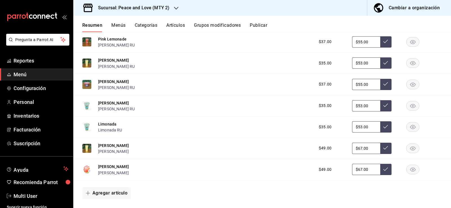
click at [409, 149] on rect "button" at bounding box center [413, 148] width 13 height 9
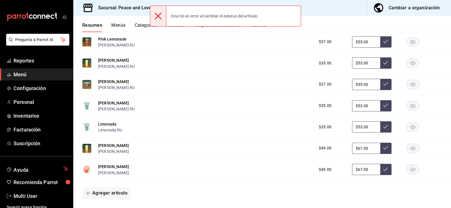
click at [412, 167] on rect "button" at bounding box center [413, 169] width 13 height 9
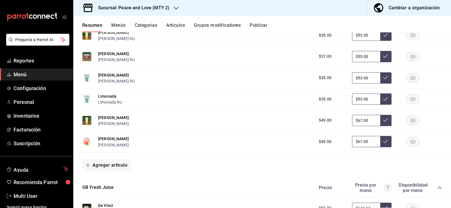
scroll to position [805, 0]
click at [410, 141] on icon "button" at bounding box center [412, 142] width 5 height 4
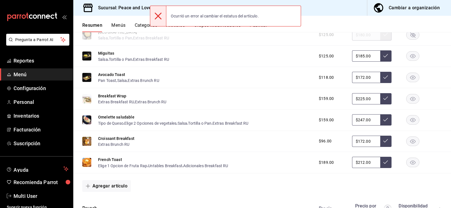
scroll to position [0, 0]
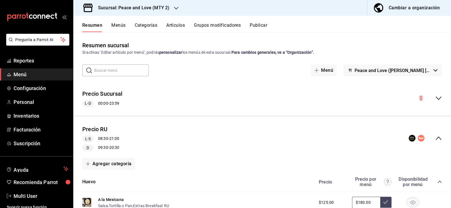
click at [436, 100] on icon "collapse-menu-row" at bounding box center [439, 98] width 6 height 3
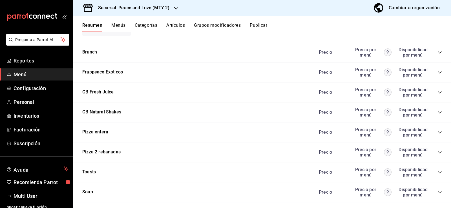
scroll to position [577, 0]
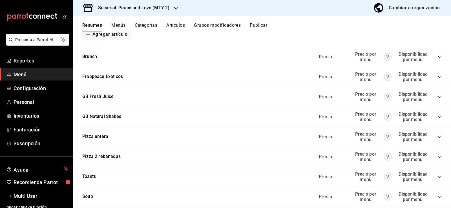
click at [438, 98] on icon "collapse-category-row" at bounding box center [440, 97] width 5 height 5
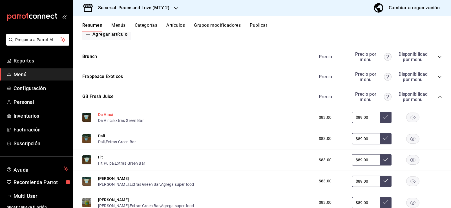
click at [102, 114] on button "Da Vinci" at bounding box center [105, 115] width 15 height 6
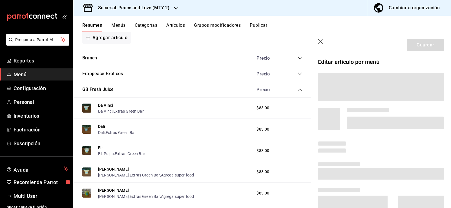
scroll to position [568, 0]
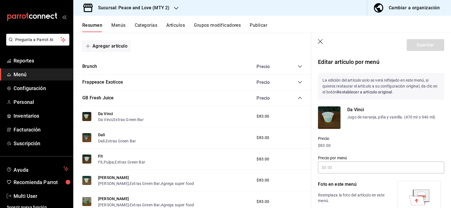
type input "$89.00"
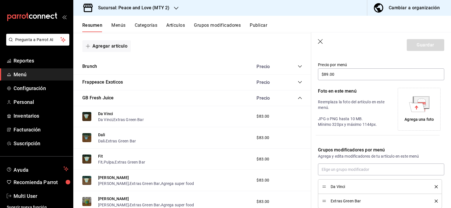
scroll to position [130, 0]
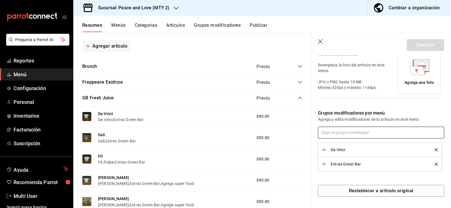
click at [336, 131] on input "text" at bounding box center [381, 133] width 126 height 12
type input "super"
click at [344, 144] on div "Agrega super food" at bounding box center [339, 146] width 33 height 6
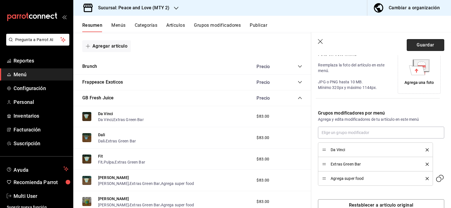
click at [423, 45] on button "Guardar" at bounding box center [426, 45] width 38 height 12
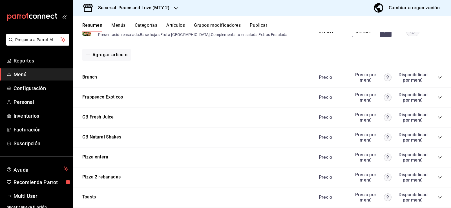
scroll to position [558, 0]
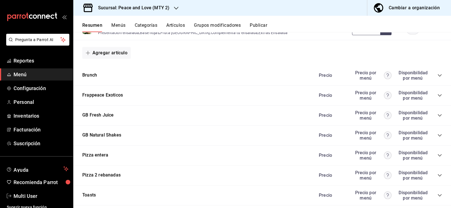
drag, startPoint x: 436, startPoint y: 117, endPoint x: 366, endPoint y: 133, distance: 72.6
click at [438, 117] on icon "collapse-category-row" at bounding box center [440, 115] width 5 height 5
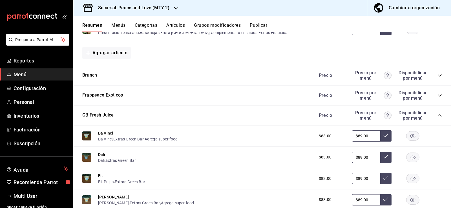
click at [99, 154] on button "Dali" at bounding box center [101, 155] width 7 height 6
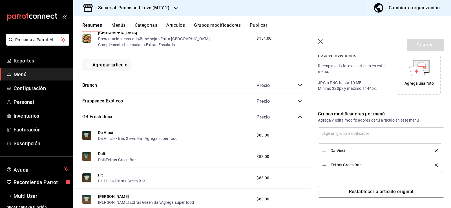
scroll to position [130, 0]
click at [387, 133] on input "text" at bounding box center [381, 133] width 126 height 12
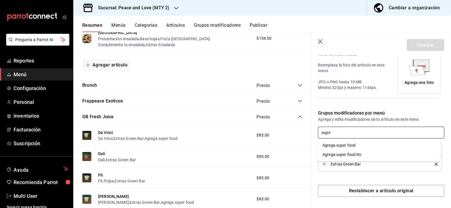
type input "super"
click at [355, 144] on div "Agrega super food" at bounding box center [339, 146] width 33 height 6
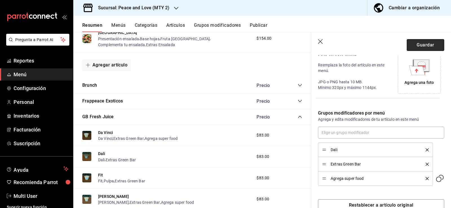
click at [416, 44] on button "Guardar" at bounding box center [426, 45] width 38 height 12
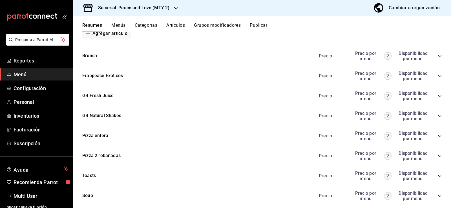
scroll to position [590, 0]
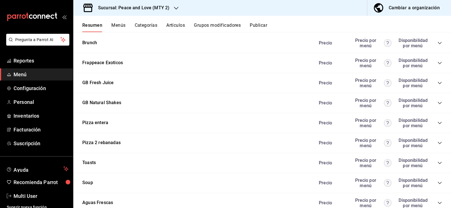
click at [438, 83] on icon "collapse-category-row" at bounding box center [440, 83] width 4 height 2
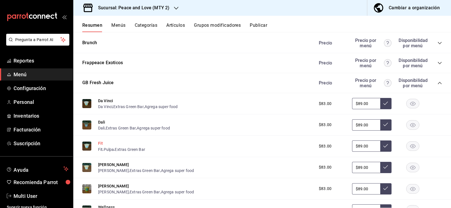
click at [98, 142] on button "Fit" at bounding box center [100, 144] width 5 height 6
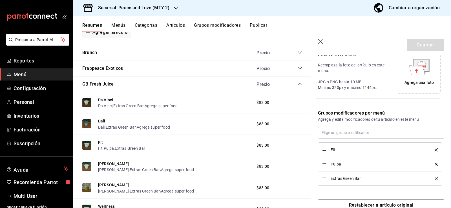
scroll to position [145, 0]
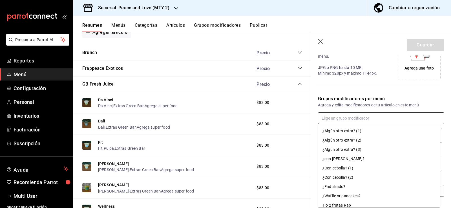
click at [371, 120] on input "text" at bounding box center [381, 119] width 126 height 12
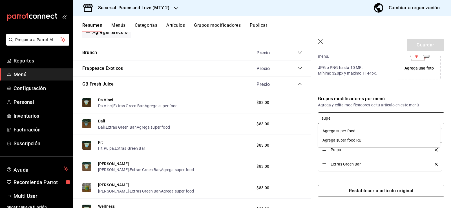
type input "super"
click at [349, 131] on div "Agrega super food" at bounding box center [339, 131] width 33 height 6
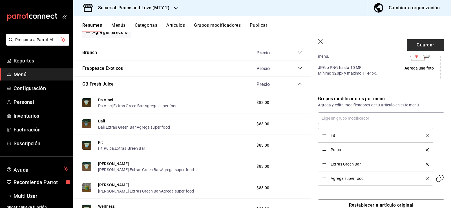
click at [423, 46] on button "Guardar" at bounding box center [426, 45] width 38 height 12
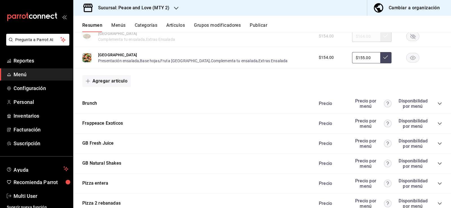
scroll to position [577, 0]
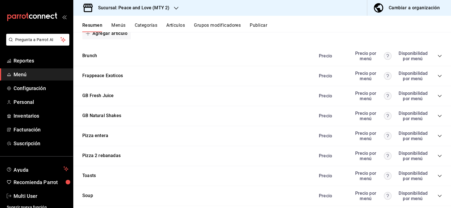
click at [438, 97] on icon "collapse-category-row" at bounding box center [440, 96] width 5 height 5
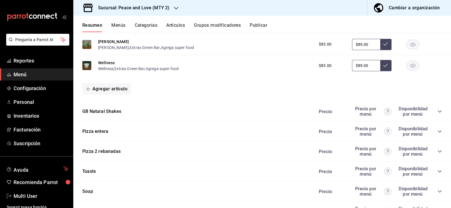
scroll to position [750, 0]
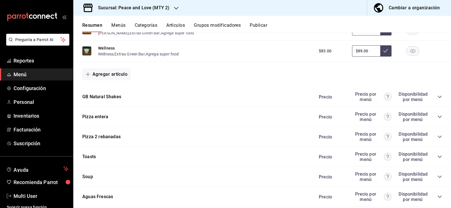
click at [438, 99] on icon "collapse-category-row" at bounding box center [440, 97] width 5 height 5
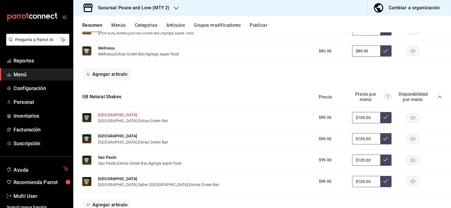
click at [106, 114] on button "[GEOGRAPHIC_DATA]" at bounding box center [117, 115] width 39 height 6
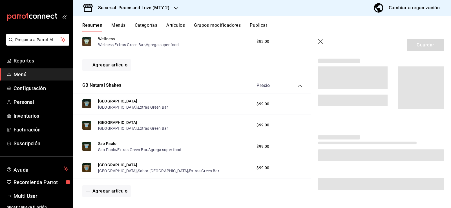
scroll to position [728, 0]
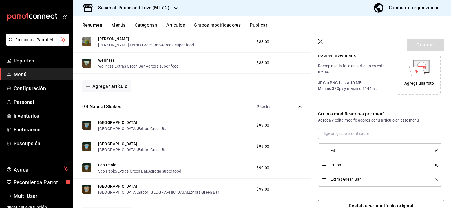
type input "$105.00"
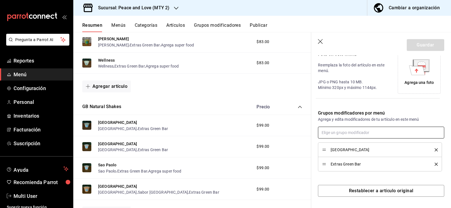
click at [397, 133] on input "text" at bounding box center [381, 133] width 126 height 12
type input "supe"
click at [347, 149] on li "Agrega super food" at bounding box center [379, 145] width 122 height 9
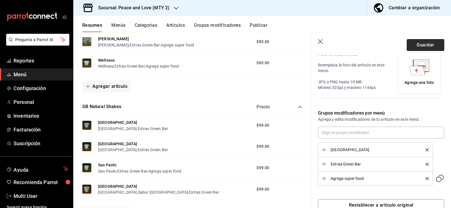
click at [430, 46] on button "Guardar" at bounding box center [426, 45] width 38 height 12
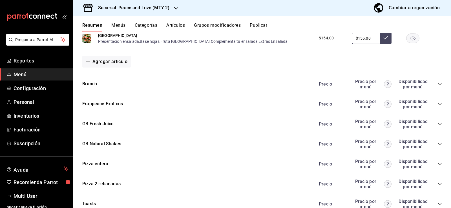
scroll to position [543, 0]
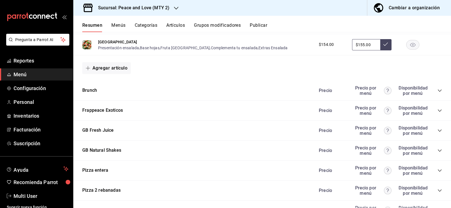
click at [438, 149] on icon "collapse-category-row" at bounding box center [440, 151] width 5 height 5
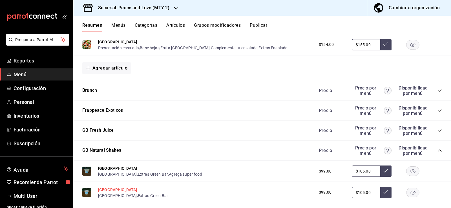
click at [101, 190] on button "[GEOGRAPHIC_DATA]" at bounding box center [117, 190] width 39 height 6
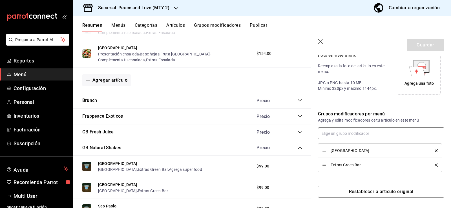
scroll to position [130, 0]
click at [361, 136] on input "text" at bounding box center [381, 133] width 126 height 12
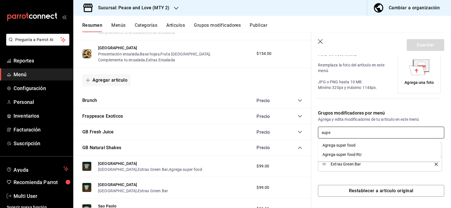
type input "super"
click at [350, 144] on div "Agrega super food" at bounding box center [339, 146] width 33 height 6
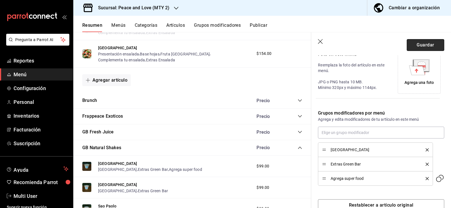
click at [422, 46] on button "Guardar" at bounding box center [426, 45] width 38 height 12
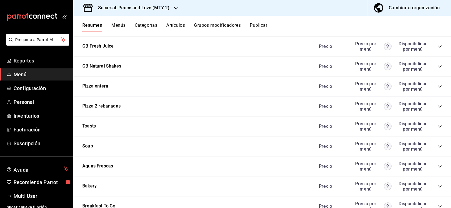
scroll to position [614, 0]
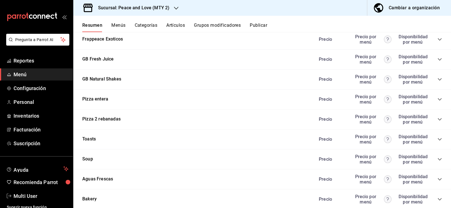
click at [438, 78] on icon "collapse-category-row" at bounding box center [440, 79] width 5 height 5
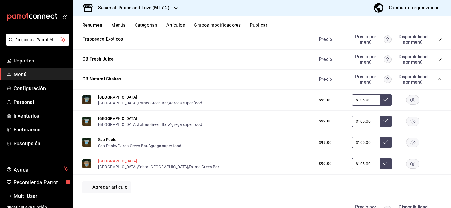
click at [103, 162] on button "[GEOGRAPHIC_DATA]" at bounding box center [117, 161] width 39 height 6
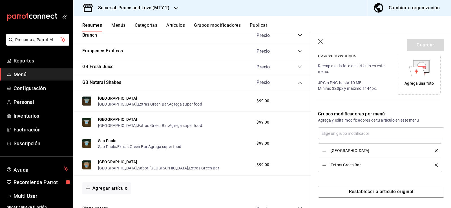
scroll to position [130, 0]
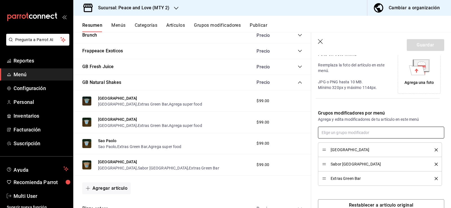
click at [351, 134] on input "text" at bounding box center [381, 133] width 126 height 12
type input "super"
click at [334, 144] on div "Agrega super food" at bounding box center [339, 146] width 33 height 6
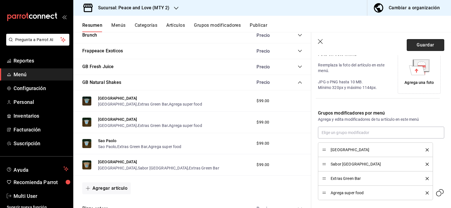
click at [415, 44] on button "Guardar" at bounding box center [426, 45] width 38 height 12
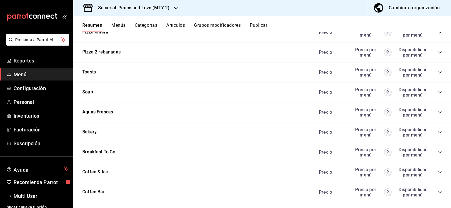
scroll to position [679, 0]
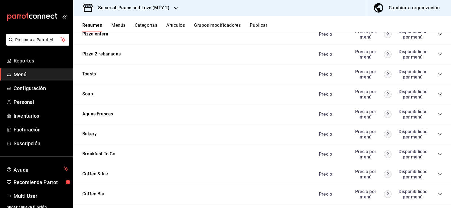
click at [438, 116] on icon "collapse-category-row" at bounding box center [440, 114] width 5 height 5
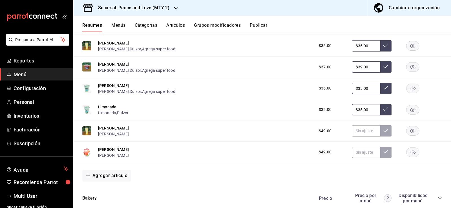
scroll to position [792, 0]
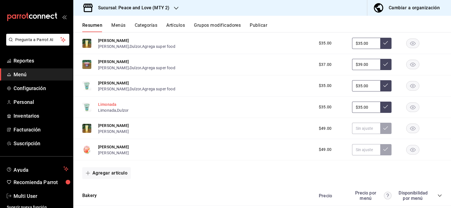
click at [114, 103] on button "Limonada" at bounding box center [107, 105] width 18 height 6
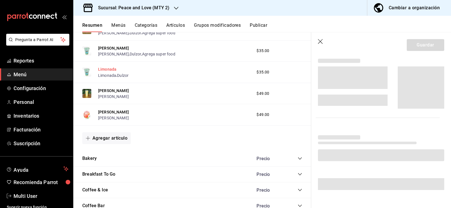
scroll to position [745, 0]
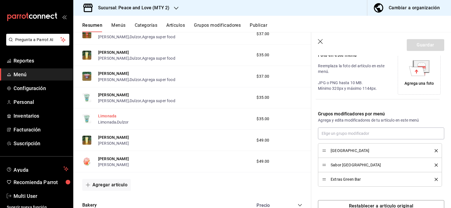
type input "$35.00"
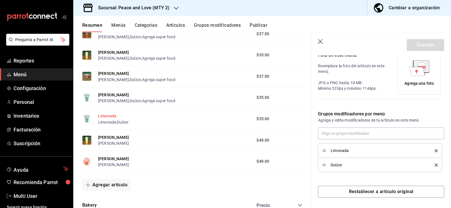
scroll to position [130, 0]
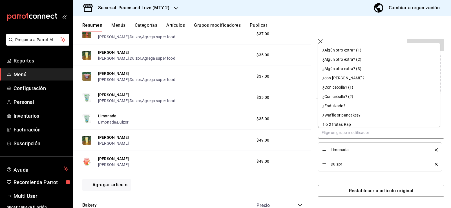
click at [337, 134] on input "text" at bounding box center [381, 133] width 126 height 12
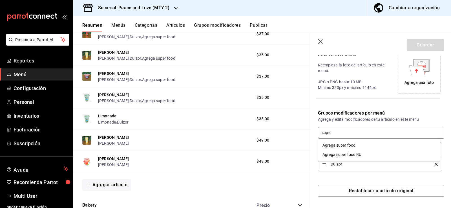
type input "super"
click at [340, 143] on div "Agrega super food" at bounding box center [339, 146] width 33 height 6
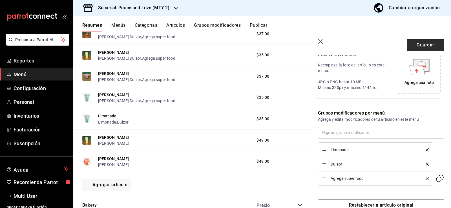
click at [428, 44] on button "Guardar" at bounding box center [426, 45] width 38 height 12
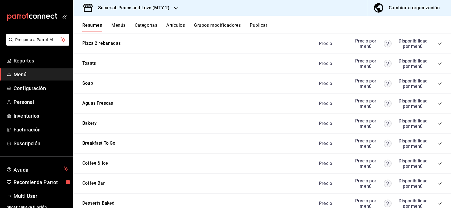
scroll to position [688, 0]
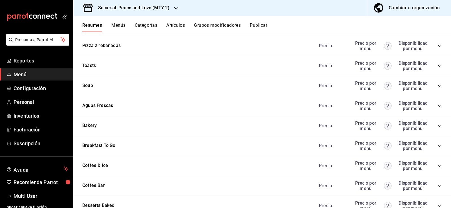
click at [438, 105] on icon "collapse-category-row" at bounding box center [440, 106] width 5 height 5
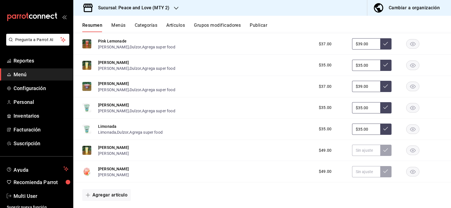
scroll to position [760, 0]
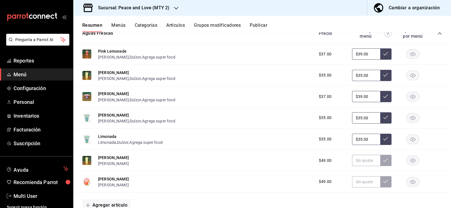
drag, startPoint x: 435, startPoint y: 128, endPoint x: 103, endPoint y: 157, distance: 334.0
click at [103, 157] on button "[PERSON_NAME]" at bounding box center [113, 158] width 31 height 6
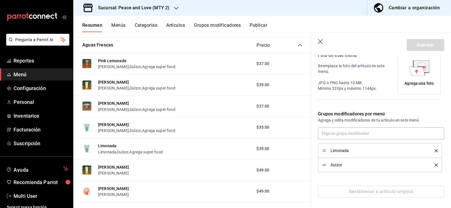
scroll to position [116, 0]
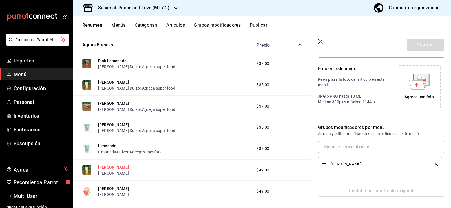
click at [100, 166] on button "[PERSON_NAME]" at bounding box center [113, 168] width 31 height 6
